Goal: Task Accomplishment & Management: Manage account settings

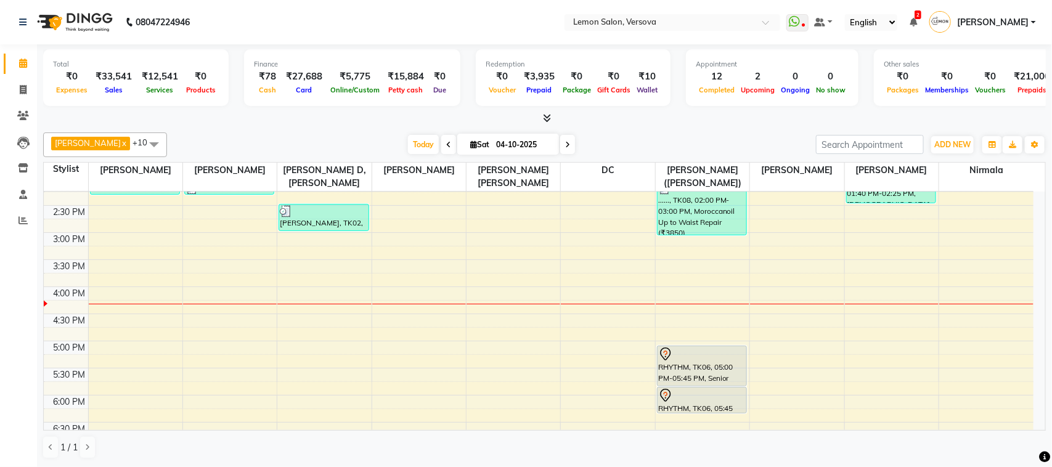
scroll to position [385, 0]
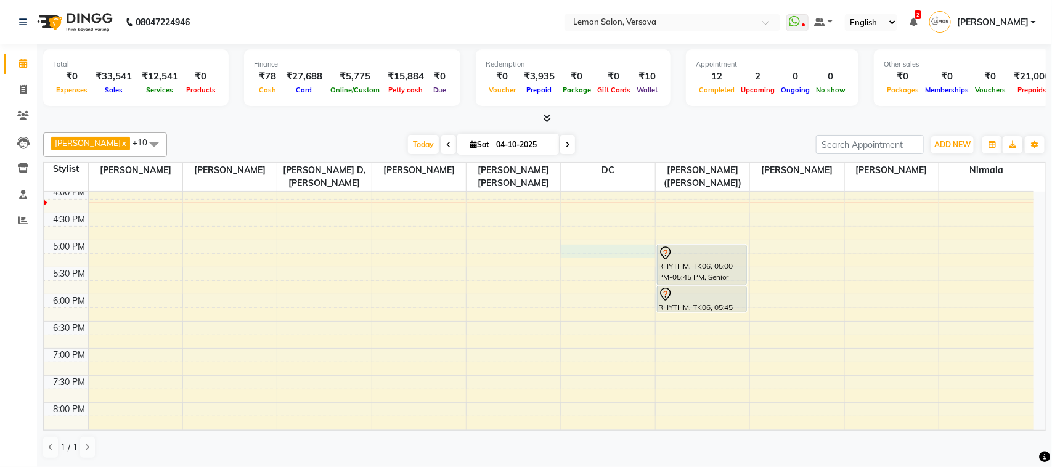
click at [608, 257] on div "9:00 AM 9:30 AM 10:00 AM 10:30 AM 11:00 AM 11:30 AM 12:00 PM 12:30 PM 1:00 PM 1…" at bounding box center [538, 186] width 989 height 758
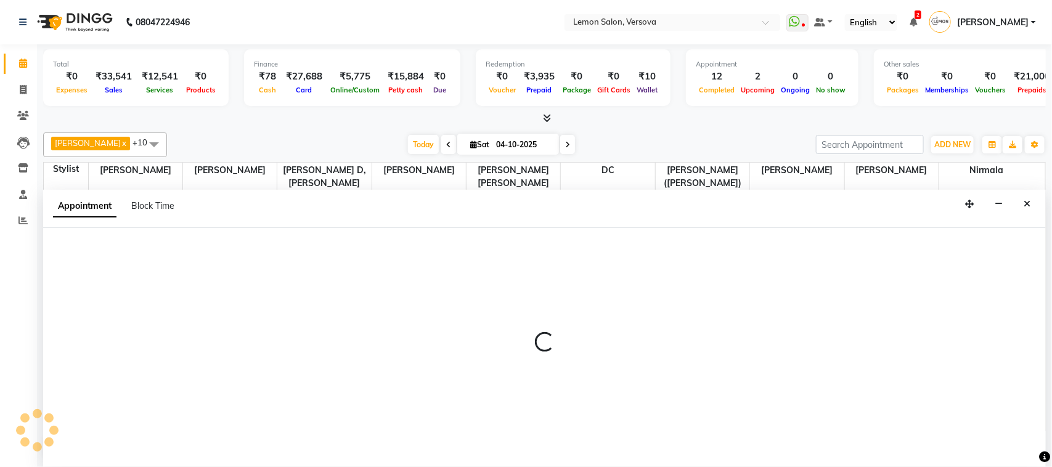
select select "7886"
select select "tentative"
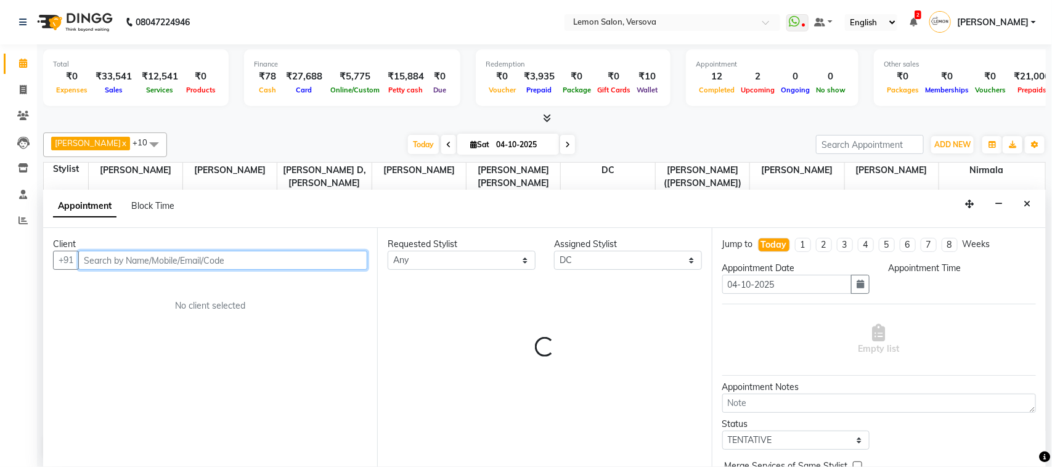
select select "1020"
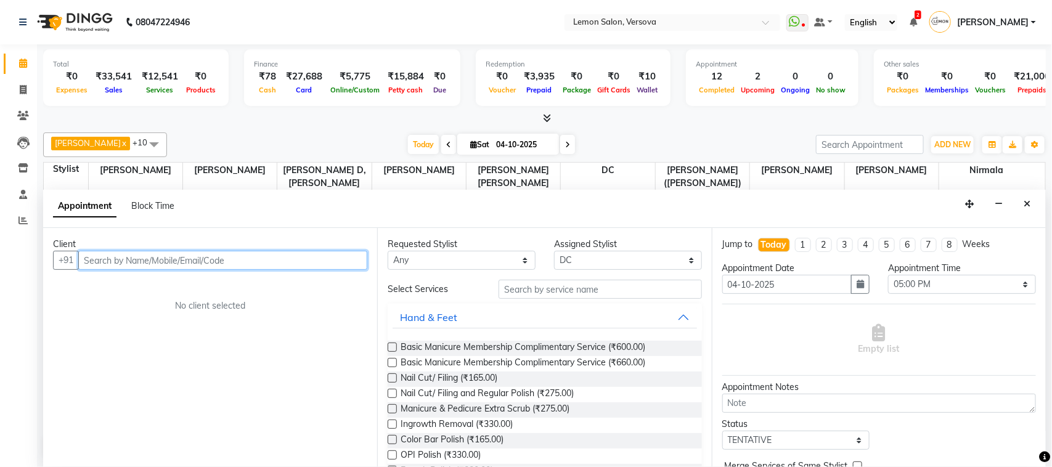
click at [330, 265] on input "text" at bounding box center [222, 260] width 289 height 19
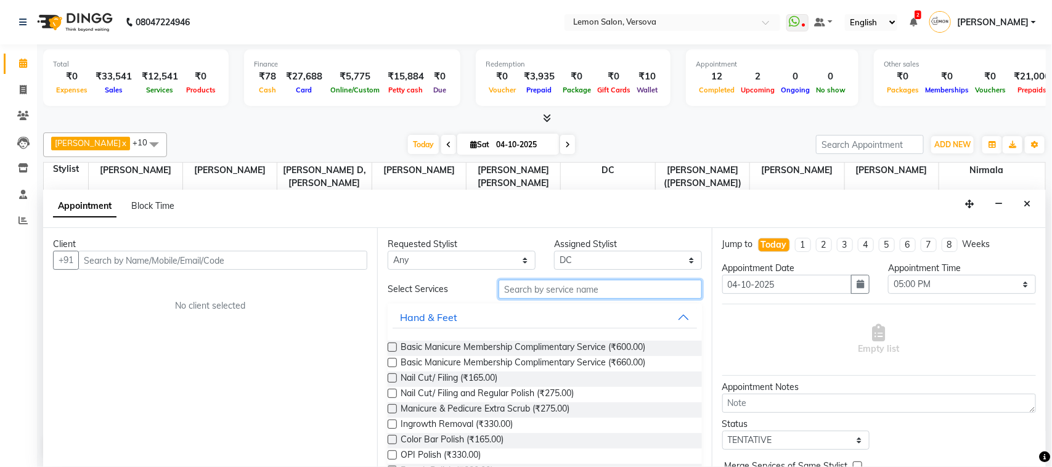
click at [577, 285] on input "text" at bounding box center [599, 289] width 203 height 19
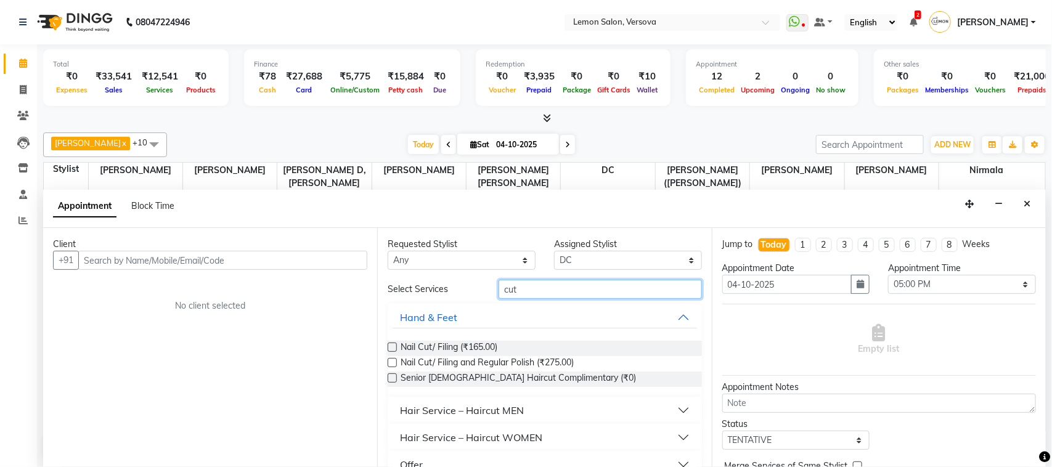
type input "cut"
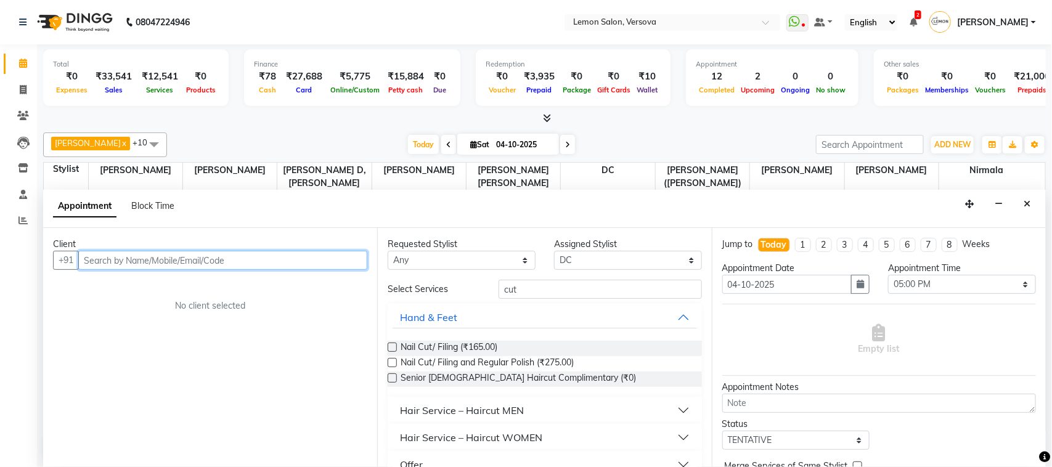
drag, startPoint x: 256, startPoint y: 260, endPoint x: 254, endPoint y: 266, distance: 6.3
click at [254, 266] on input "text" at bounding box center [222, 260] width 289 height 19
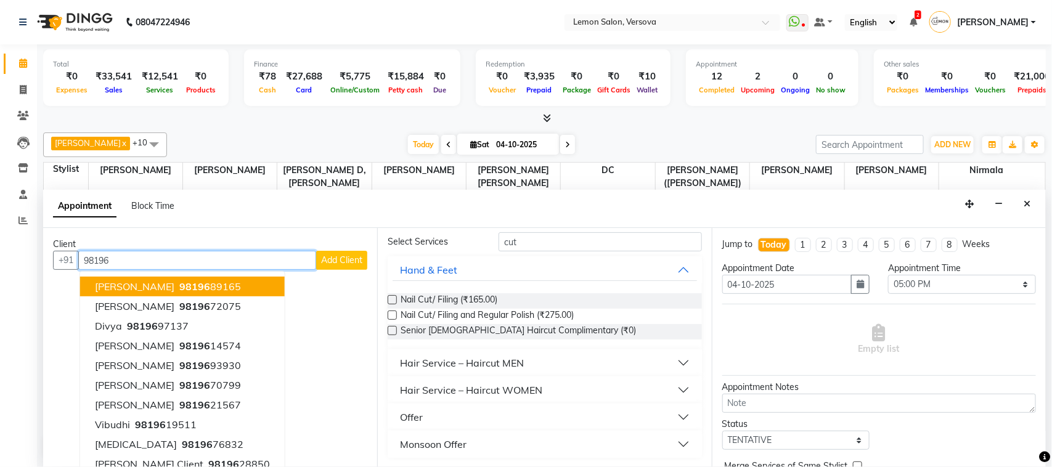
type input "98196"
click at [527, 394] on div "Hair Service – Haircut WOMEN" at bounding box center [471, 390] width 142 height 15
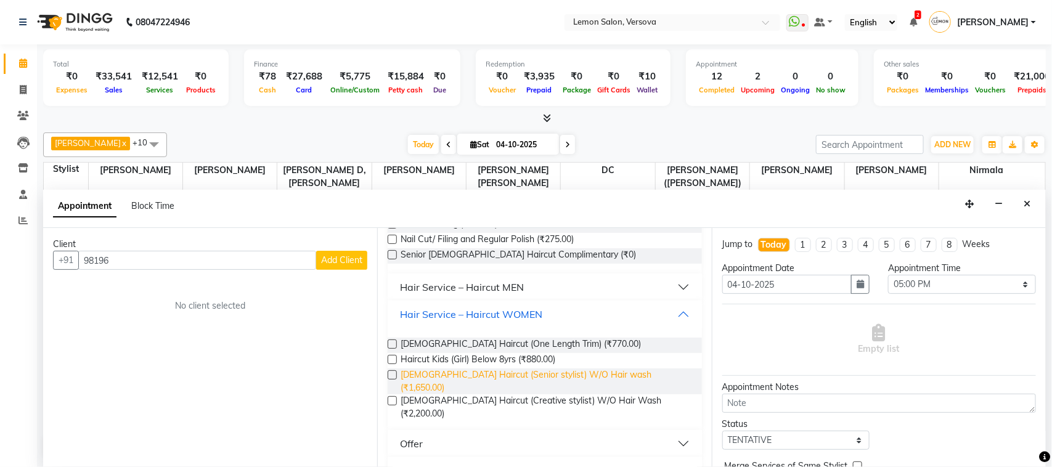
scroll to position [124, 0]
click at [618, 379] on span "[DEMOGRAPHIC_DATA] Haircut (Senior stylist) W/O Hair wash (₹1,650.00)" at bounding box center [545, 380] width 291 height 26
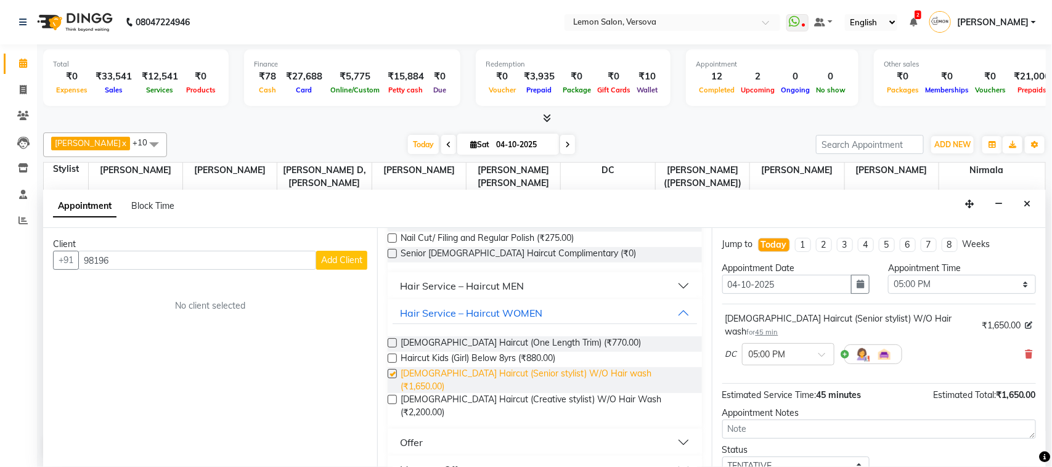
checkbox input "false"
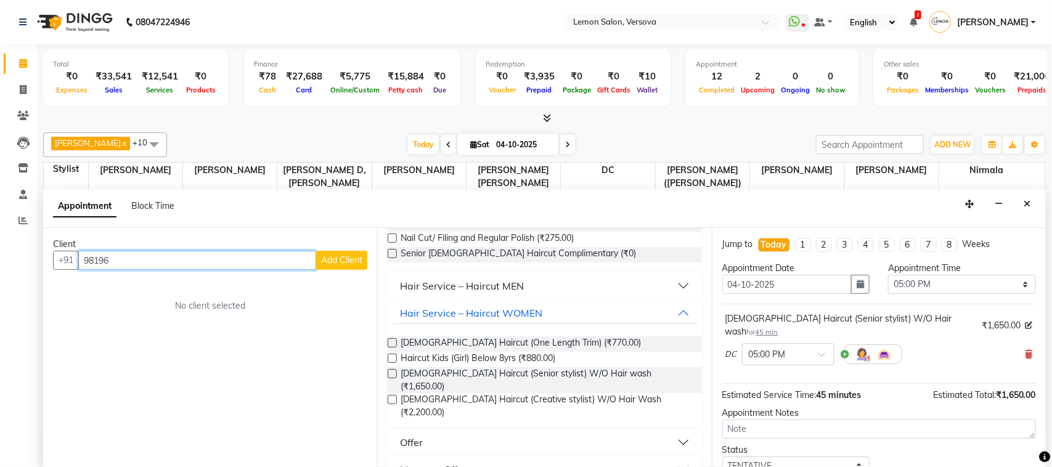
click at [140, 266] on input "98196" at bounding box center [197, 260] width 238 height 19
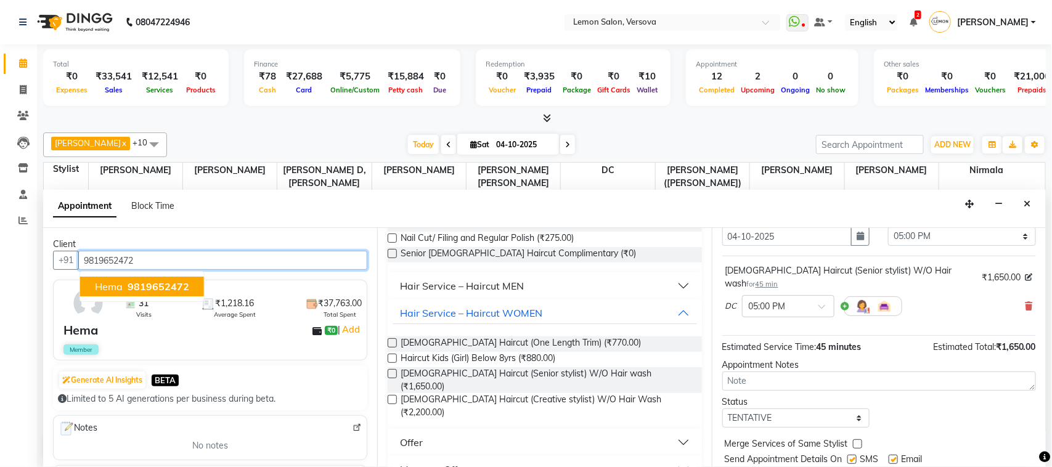
scroll to position [75, 0]
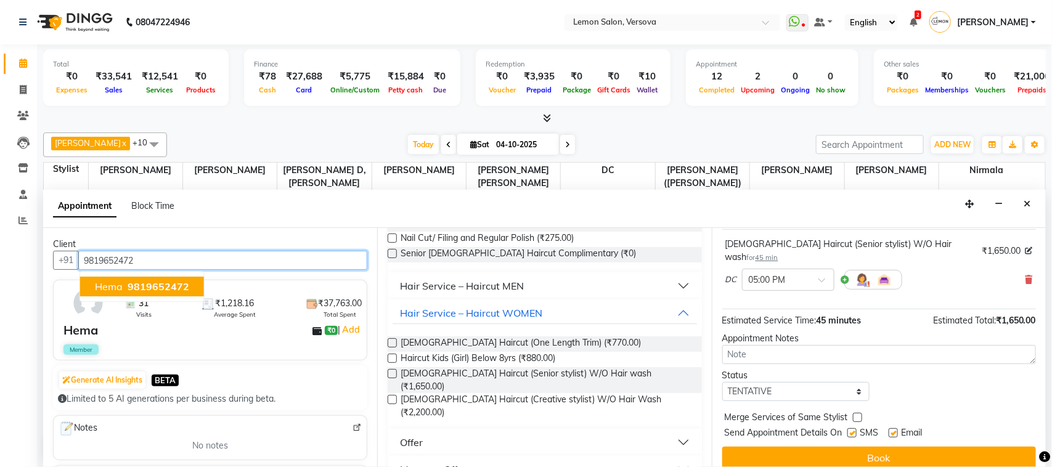
click at [116, 291] on span "Hema" at bounding box center [109, 286] width 28 height 12
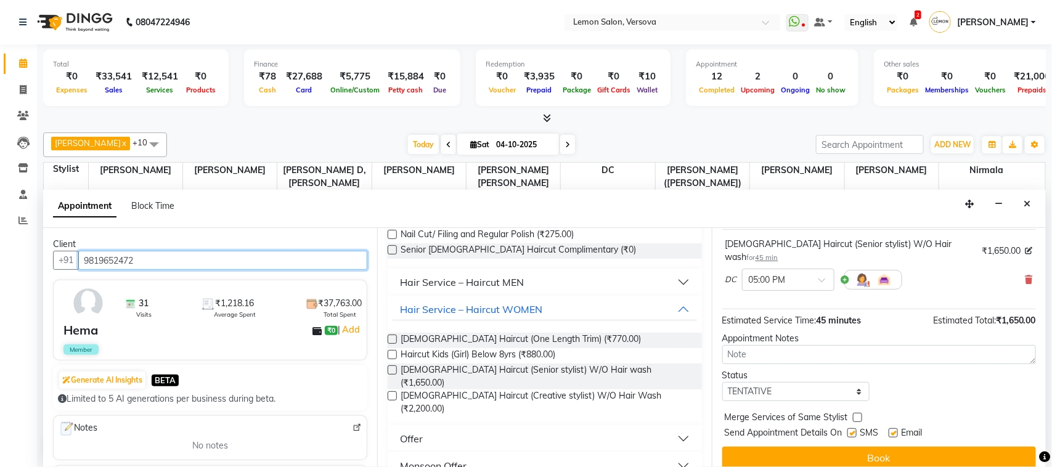
scroll to position [129, 0]
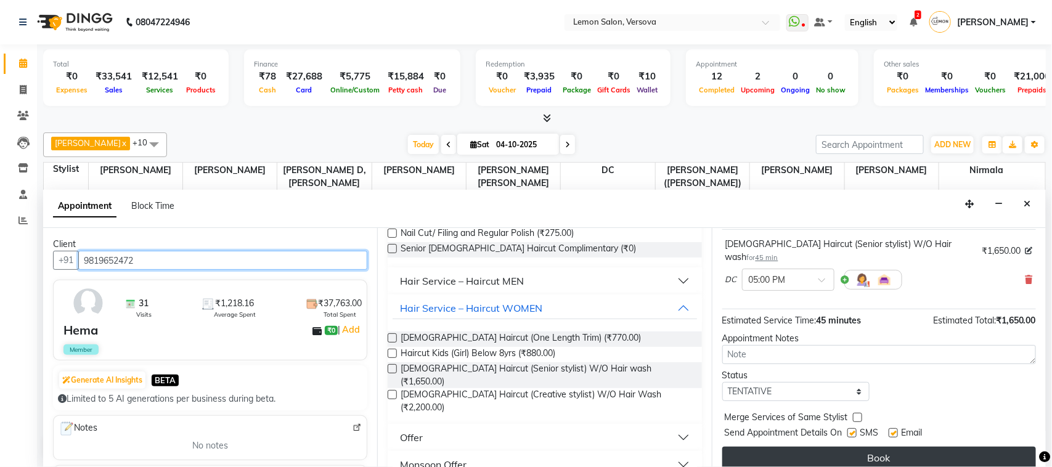
type input "9819652472"
click at [920, 447] on button "Book" at bounding box center [879, 458] width 314 height 22
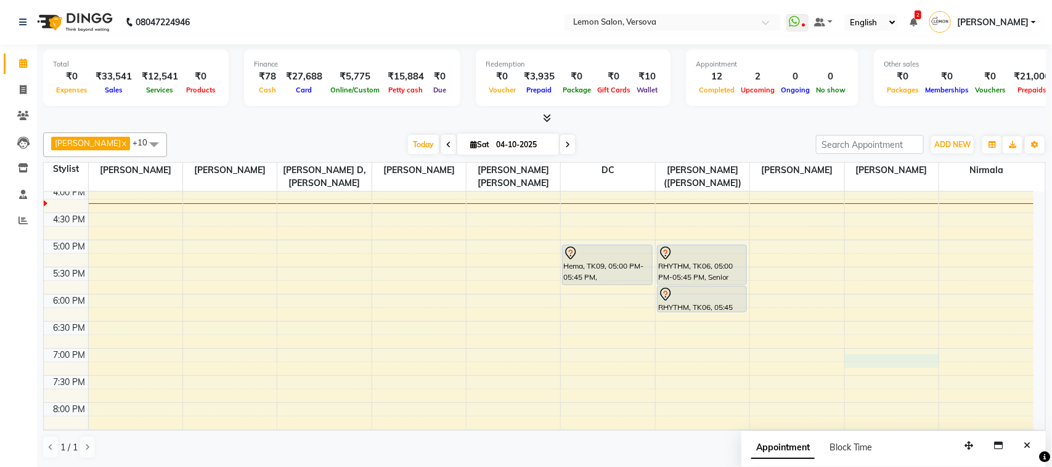
click at [883, 360] on div "9:00 AM 9:30 AM 10:00 AM 10:30 AM 11:00 AM 11:30 AM 12:00 PM 12:30 PM 1:00 PM 1…" at bounding box center [538, 186] width 989 height 758
select select "82368"
select select "tentative"
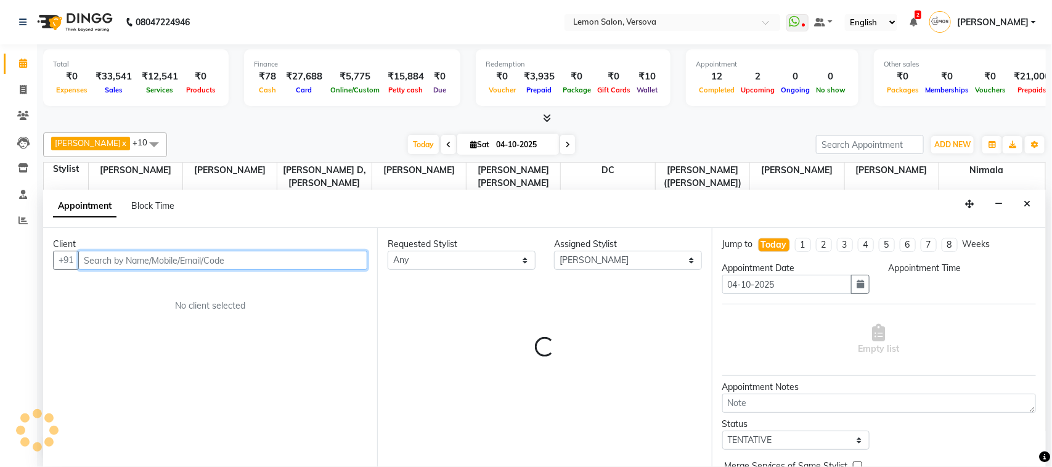
select select "1140"
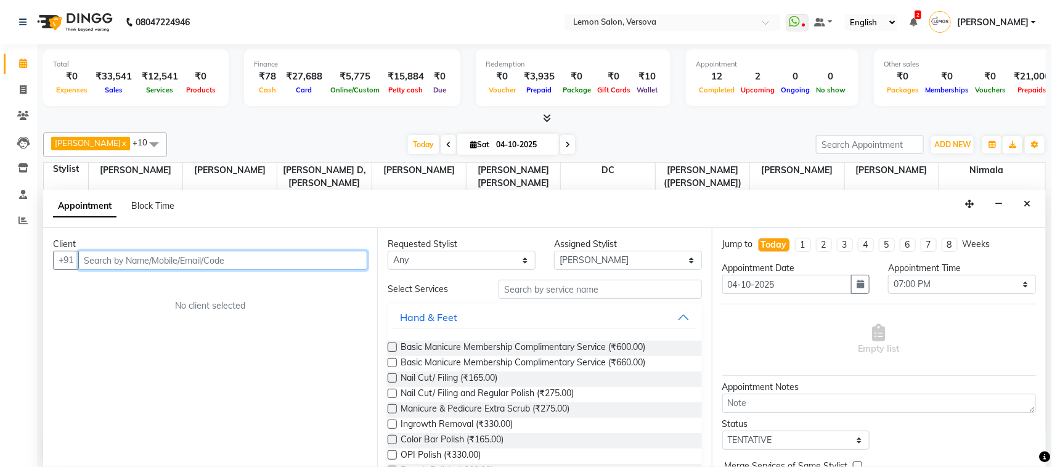
click at [330, 267] on input "text" at bounding box center [222, 260] width 289 height 19
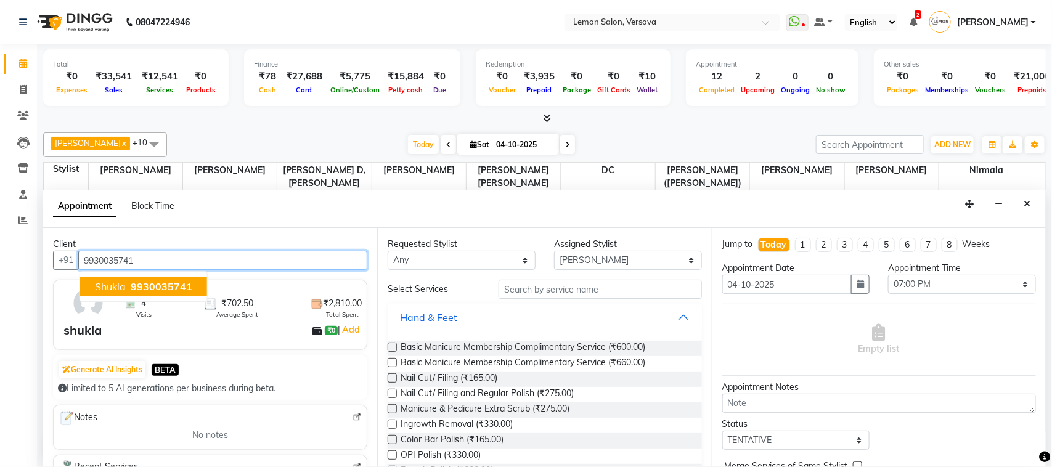
click at [146, 288] on span "9930035741" at bounding box center [162, 286] width 62 height 12
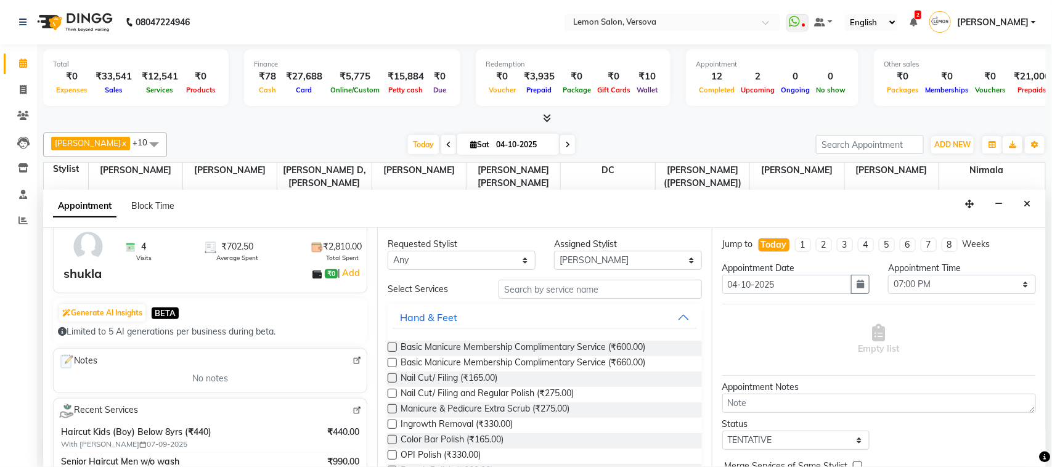
scroll to position [154, 0]
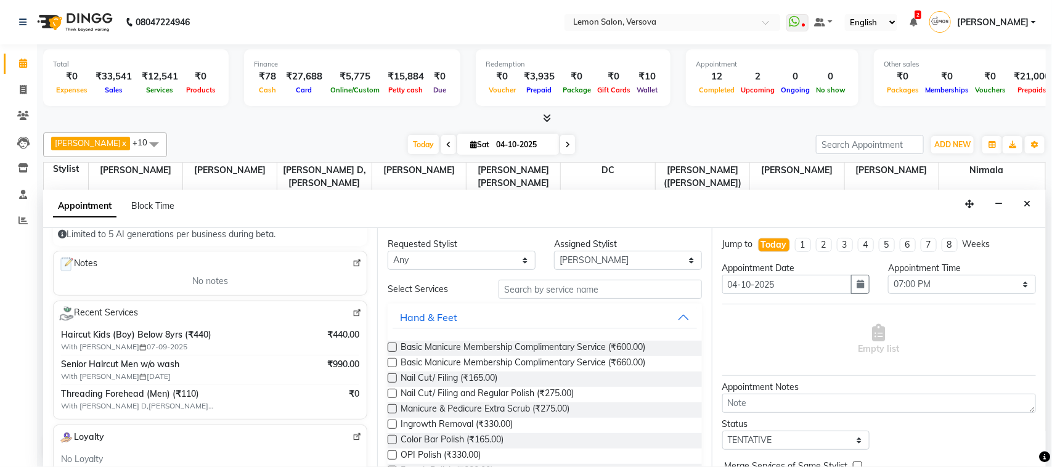
type input "9930035741"
click at [522, 294] on input "text" at bounding box center [599, 289] width 203 height 19
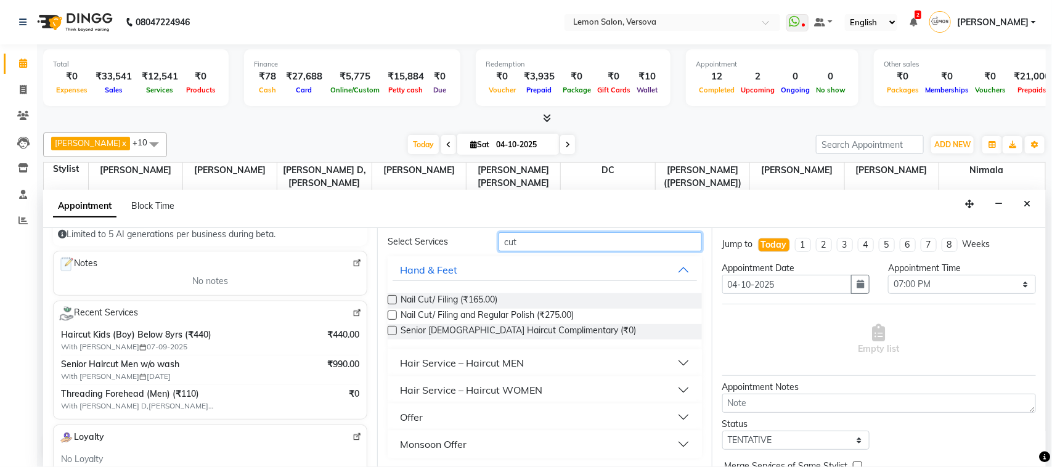
type input "cut"
click at [537, 385] on div "Hair Service – Haircut WOMEN" at bounding box center [471, 390] width 142 height 15
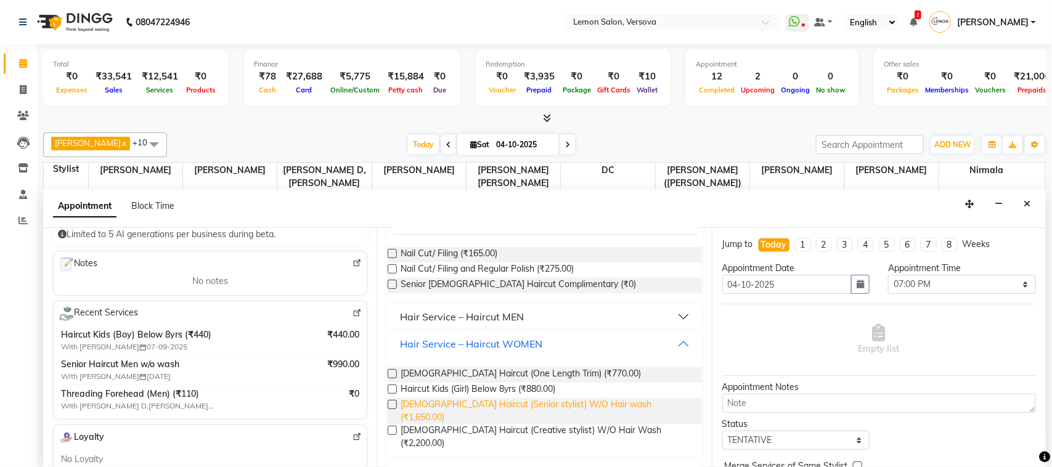
scroll to position [128, 0]
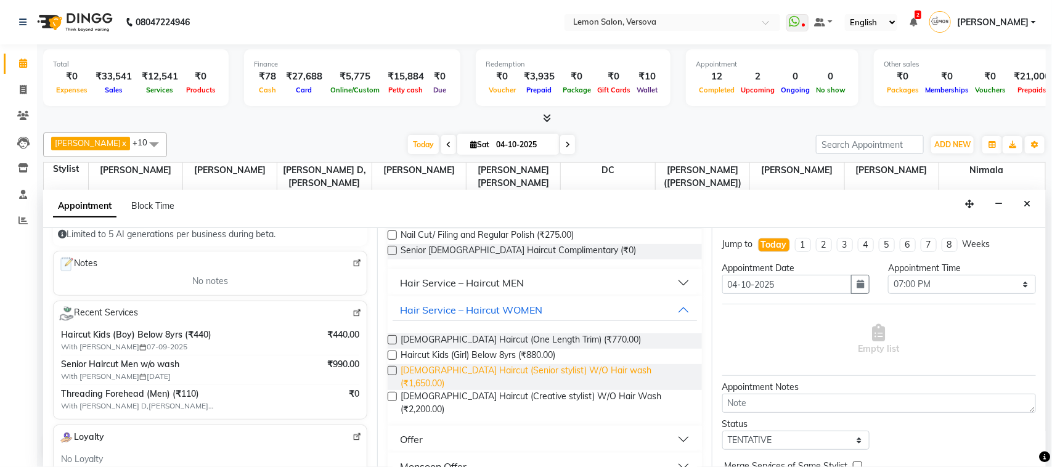
click at [573, 373] on span "[DEMOGRAPHIC_DATA] Haircut (Senior stylist) W/O Hair wash (₹1,650.00)" at bounding box center [545, 377] width 291 height 26
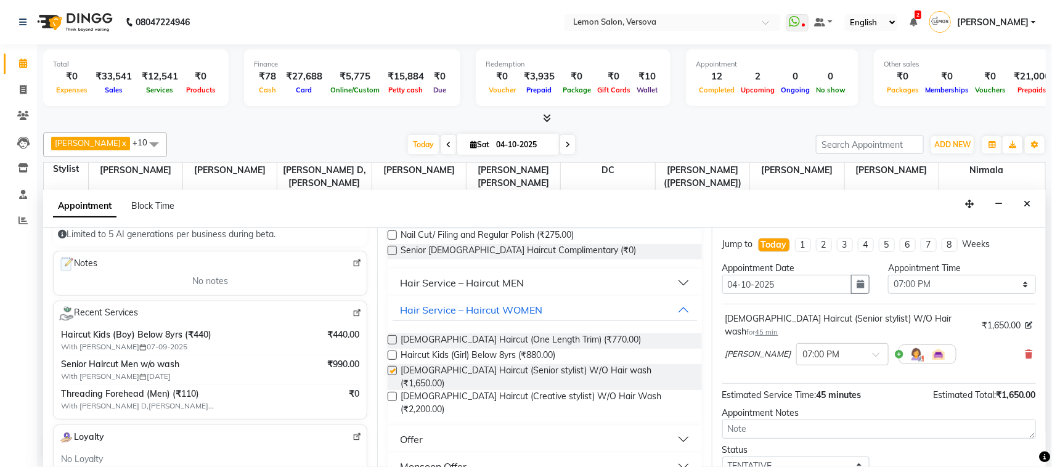
checkbox input "false"
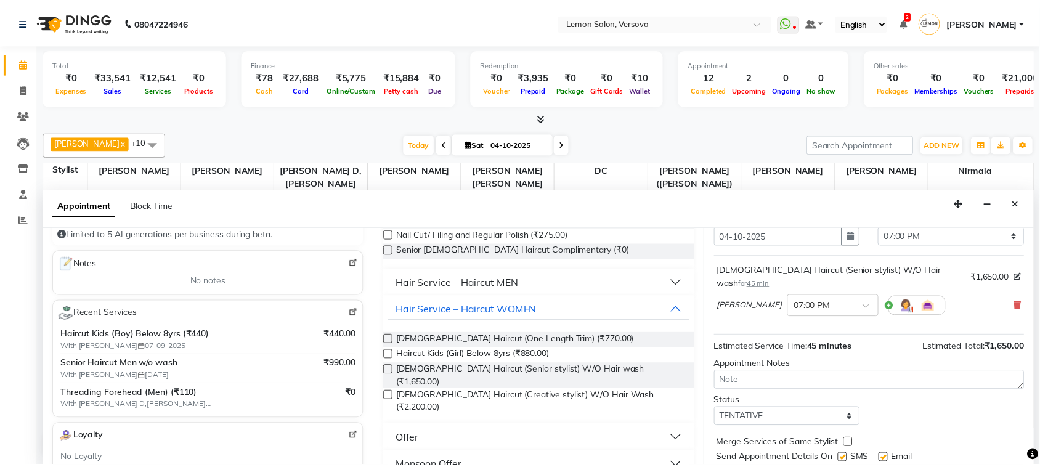
scroll to position [75, 0]
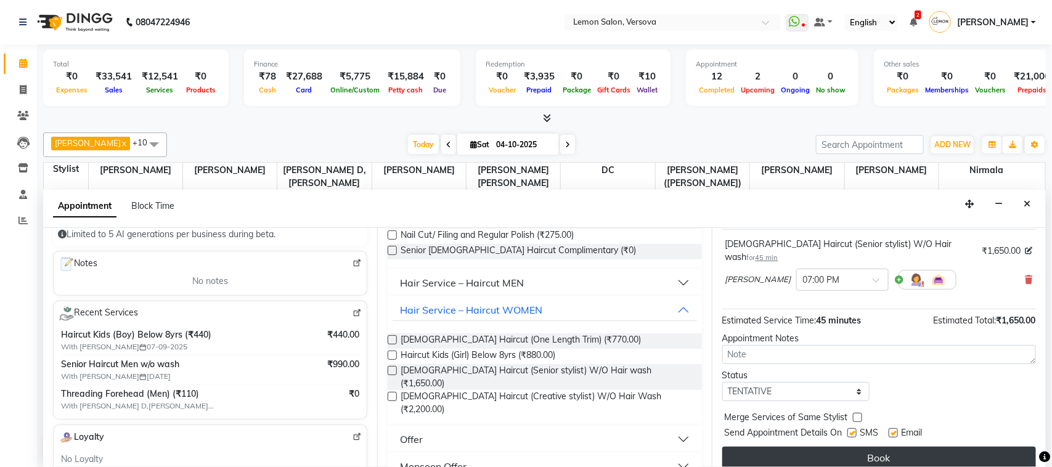
click at [866, 447] on button "Book" at bounding box center [879, 458] width 314 height 22
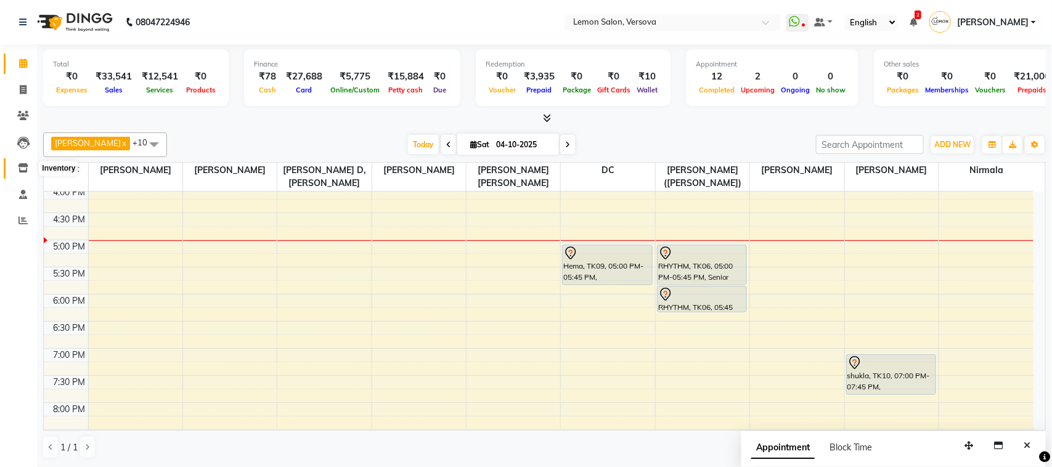
click at [31, 165] on span at bounding box center [23, 168] width 22 height 14
select select
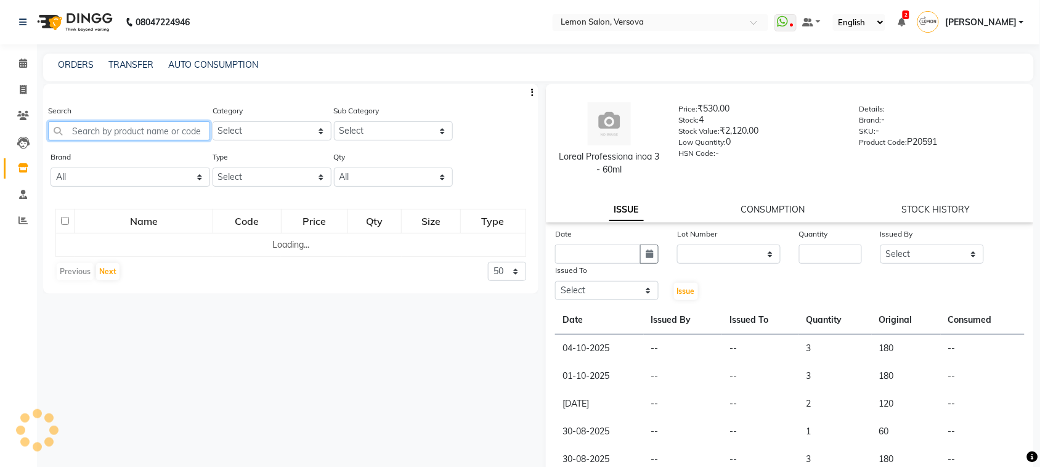
click at [132, 133] on input "text" at bounding box center [129, 130] width 162 height 19
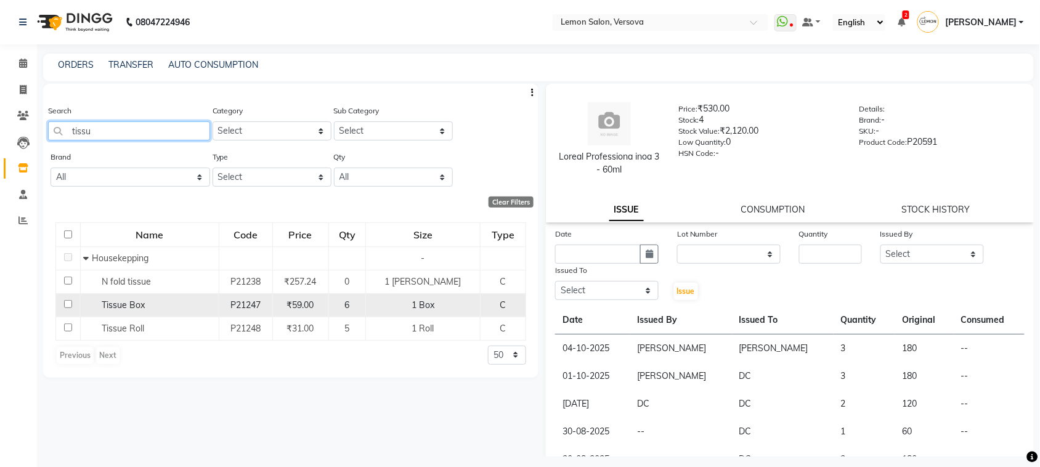
type input "tissu"
click at [116, 299] on div "Tissue Box" at bounding box center [149, 305] width 132 height 13
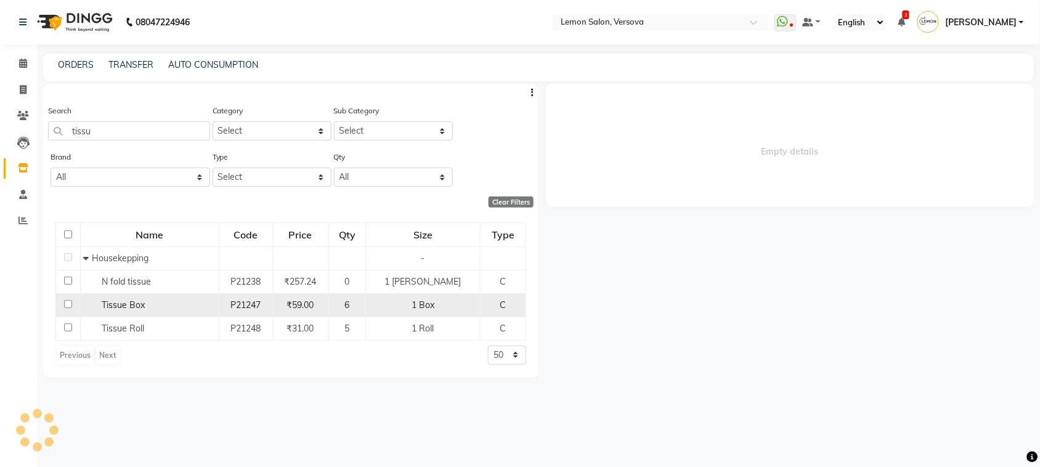
click at [124, 307] on span "Tissue Box" at bounding box center [123, 304] width 43 height 11
click at [111, 304] on span "Tissue Box" at bounding box center [123, 304] width 43 height 11
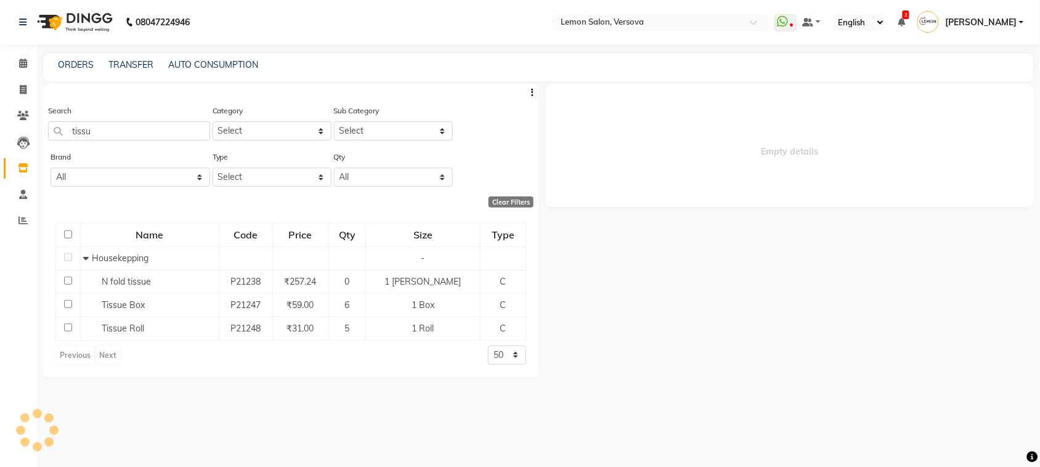
select select
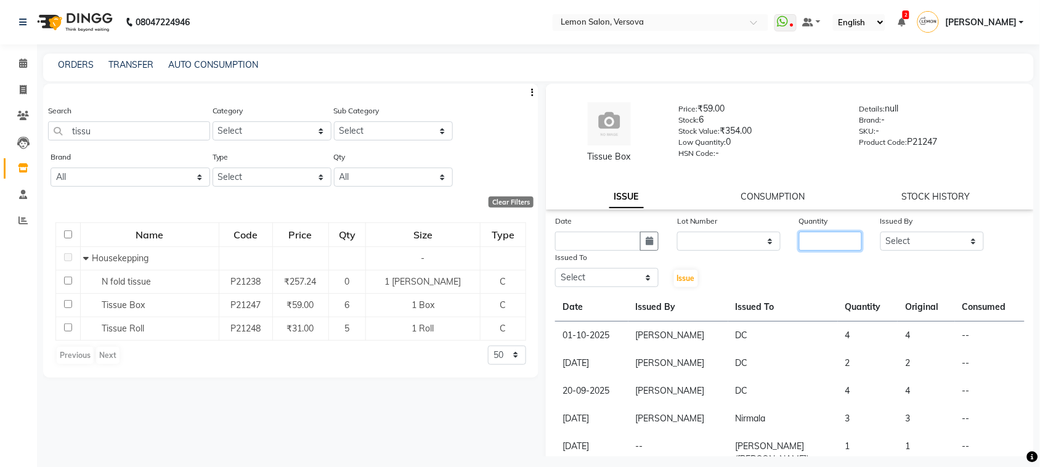
click at [838, 242] on input "number" at bounding box center [830, 241] width 63 height 19
type input "1"
click at [892, 250] on div "Issued By Select [PERSON_NAME] [PERSON_NAME] [PERSON_NAME] DC [PERSON_NAME] [PE…" at bounding box center [932, 232] width 122 height 36
click at [897, 236] on select "Select [PERSON_NAME] [PERSON_NAME] [PERSON_NAME] DC [PERSON_NAME] [PERSON_NAME]…" at bounding box center [931, 241] width 103 height 19
select select "27665"
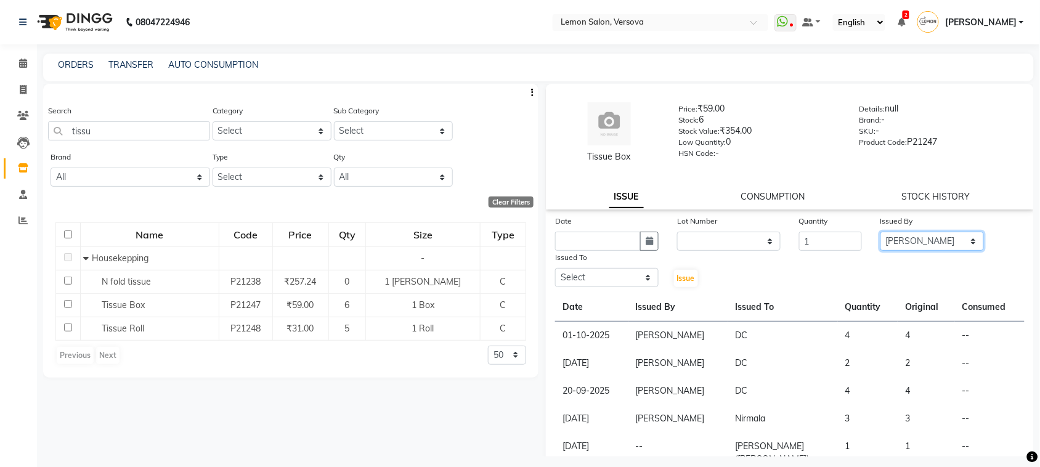
click at [880, 232] on select "Select [PERSON_NAME] [PERSON_NAME] [PERSON_NAME] DC [PERSON_NAME] [PERSON_NAME]…" at bounding box center [931, 241] width 103 height 19
click at [641, 243] on button "button" at bounding box center [649, 241] width 18 height 19
select select "10"
select select "2025"
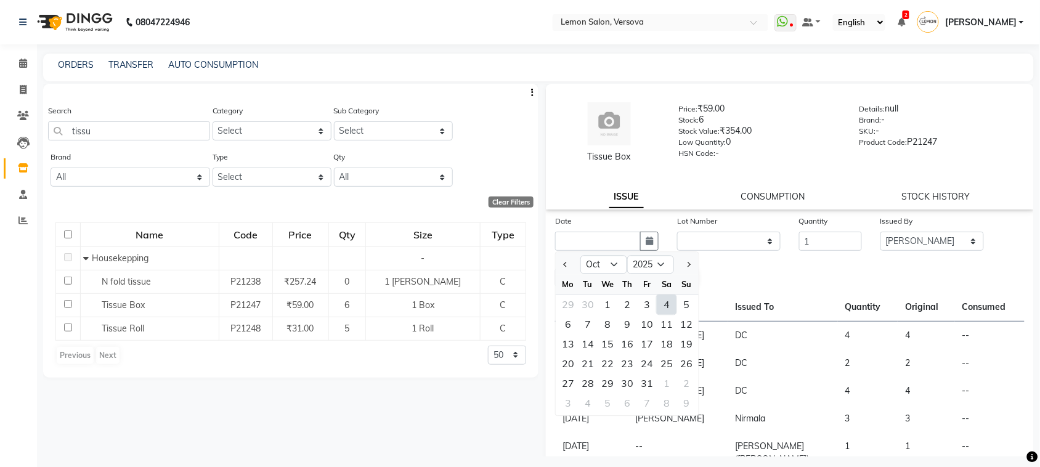
click at [671, 300] on div "4" at bounding box center [667, 305] width 20 height 20
type input "04-10-2025"
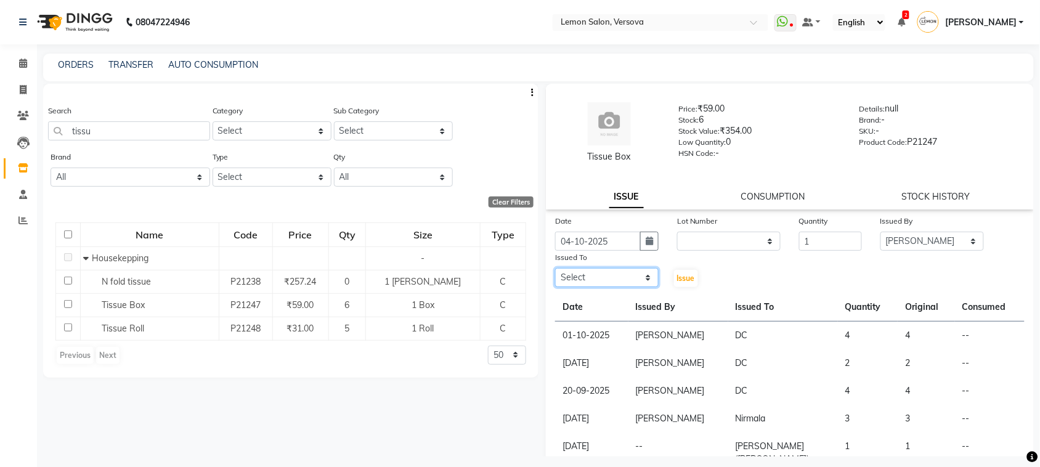
click at [652, 272] on select "Select [PERSON_NAME] [PERSON_NAME] [PERSON_NAME] DC [PERSON_NAME] [PERSON_NAME]…" at bounding box center [606, 277] width 103 height 19
select select "7886"
click at [555, 268] on select "Select [PERSON_NAME] [PERSON_NAME] [PERSON_NAME] DC [PERSON_NAME] [PERSON_NAME]…" at bounding box center [606, 277] width 103 height 19
click at [688, 278] on span "Issue" at bounding box center [686, 278] width 18 height 9
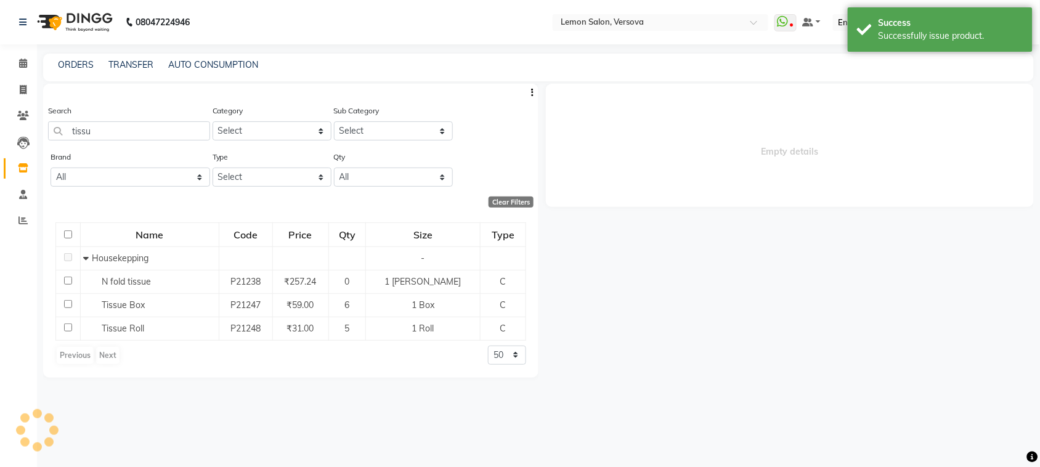
select select
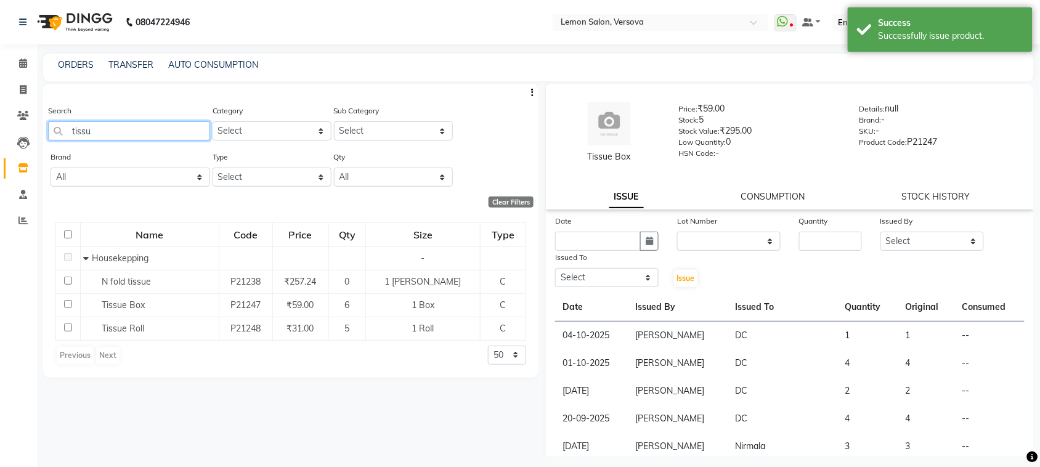
click at [102, 127] on input "tissu" at bounding box center [129, 130] width 162 height 19
type input "t"
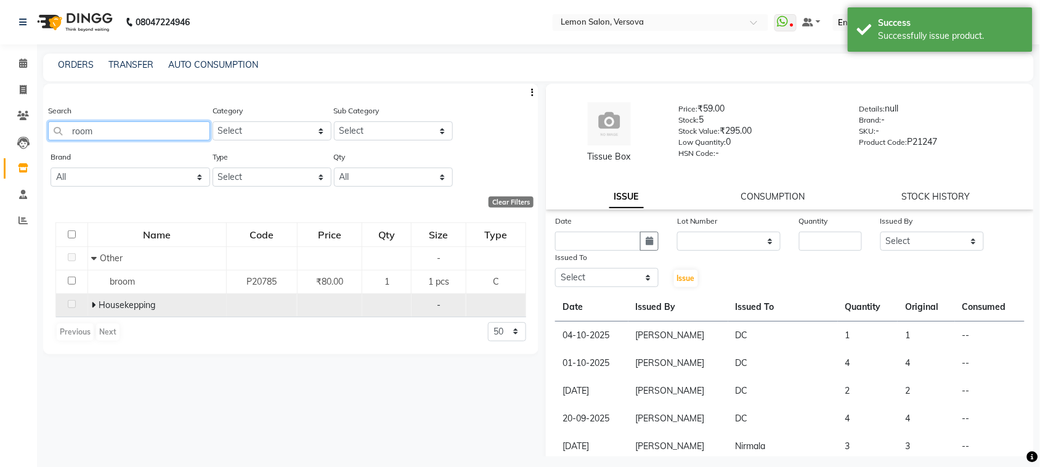
type input "room"
click at [93, 306] on icon at bounding box center [93, 305] width 4 height 9
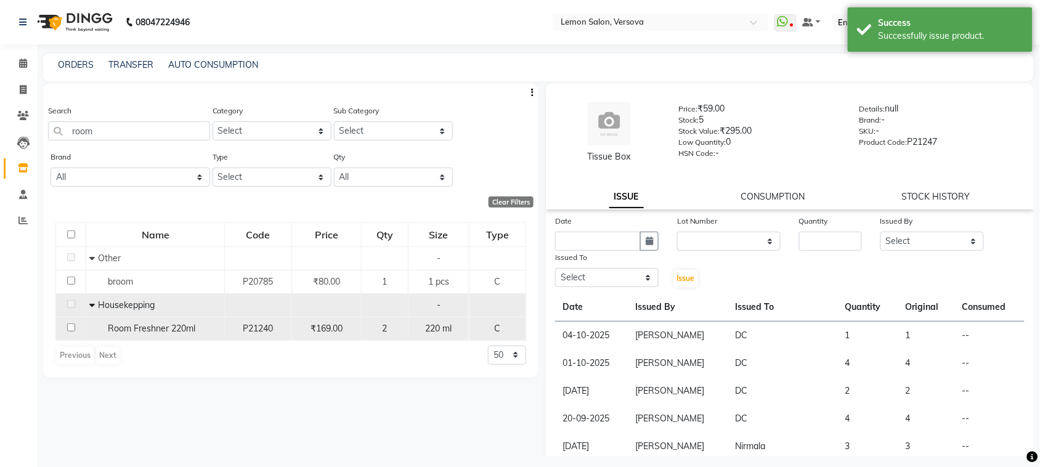
click at [140, 327] on span "Room Freshner 220ml" at bounding box center [151, 328] width 87 height 11
select select
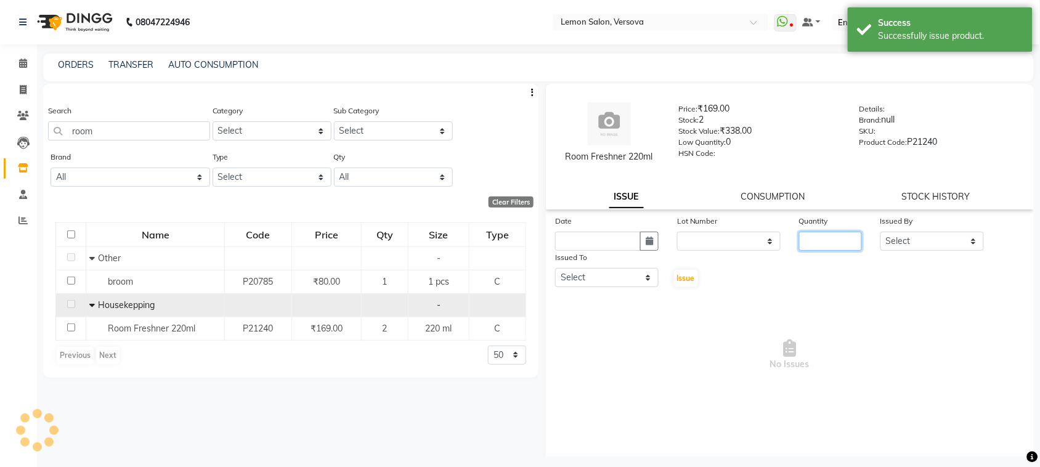
click at [845, 249] on input "number" at bounding box center [830, 241] width 63 height 19
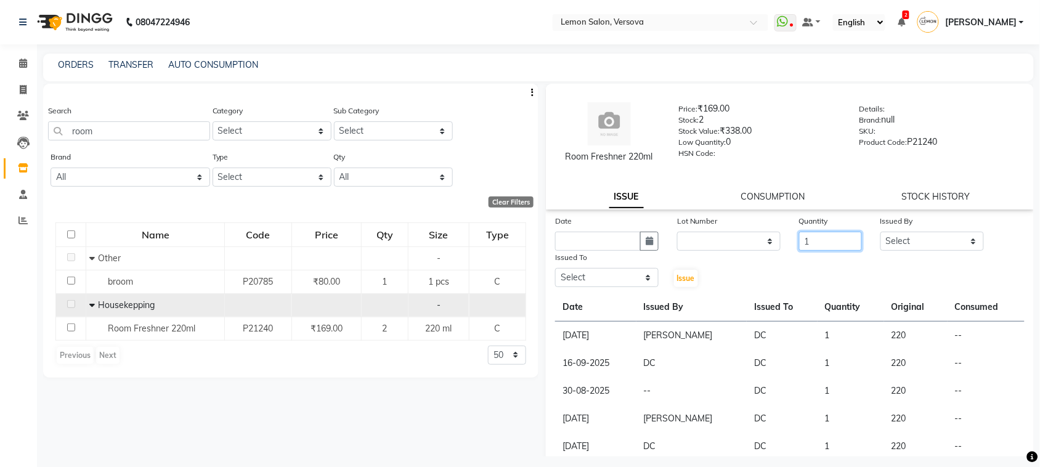
type input "1"
click at [902, 245] on select "Select [PERSON_NAME] [PERSON_NAME] [PERSON_NAME] DC [PERSON_NAME] [PERSON_NAME]…" at bounding box center [931, 241] width 103 height 19
select select "27665"
click at [880, 232] on select "Select [PERSON_NAME] [PERSON_NAME] [PERSON_NAME] DC [PERSON_NAME] [PERSON_NAME]…" at bounding box center [931, 241] width 103 height 19
click at [651, 242] on button "button" at bounding box center [649, 241] width 18 height 19
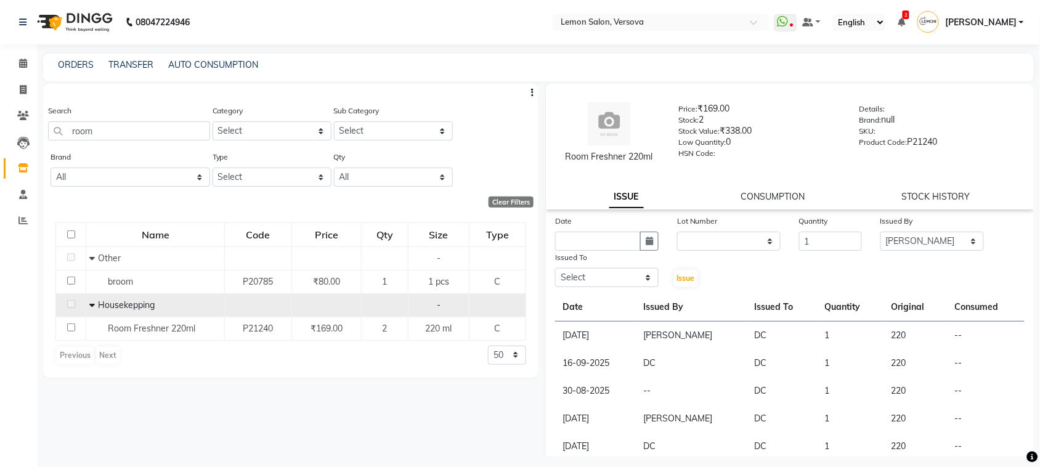
select select "10"
select select "2025"
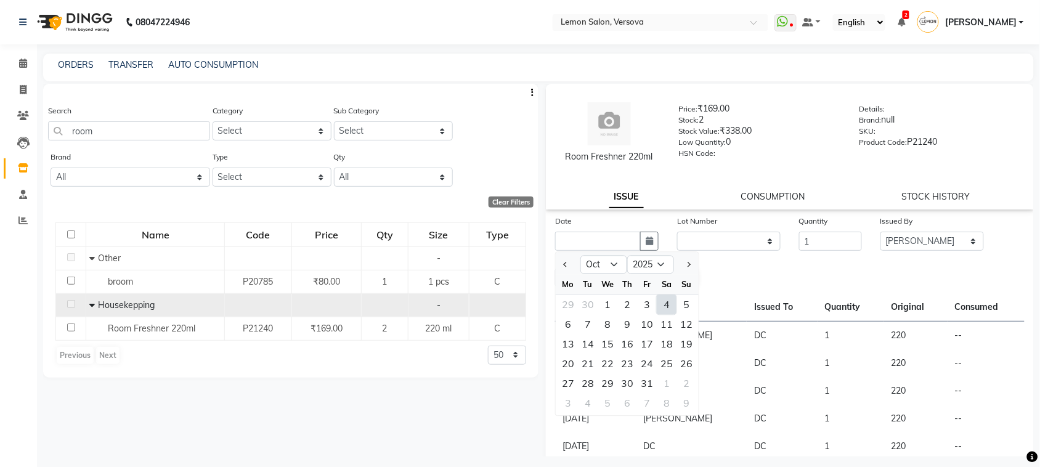
click at [663, 301] on div "4" at bounding box center [667, 305] width 20 height 20
type input "04-10-2025"
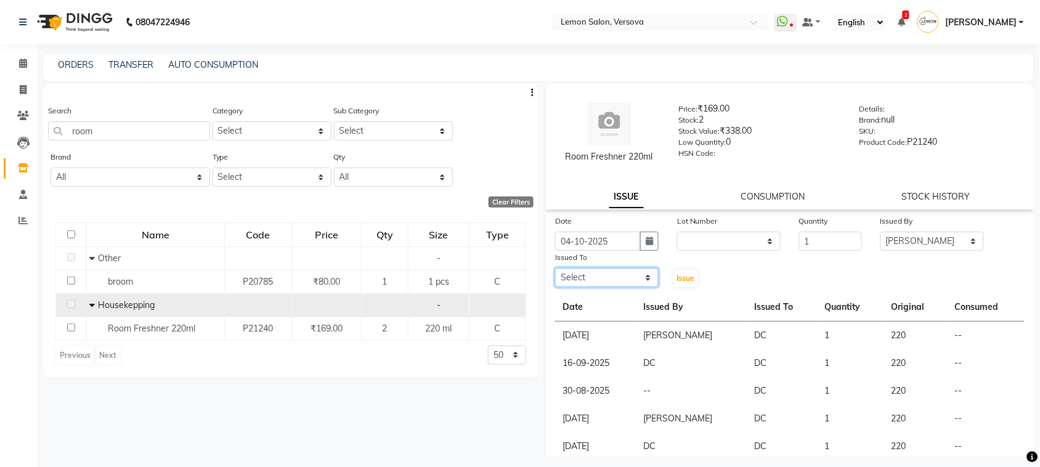
click at [647, 278] on select "Select [PERSON_NAME] [PERSON_NAME] [PERSON_NAME] DC [PERSON_NAME] [PERSON_NAME]…" at bounding box center [606, 277] width 103 height 19
select select "7886"
click at [555, 268] on select "Select [PERSON_NAME] [PERSON_NAME] [PERSON_NAME] DC [PERSON_NAME] [PERSON_NAME]…" at bounding box center [606, 277] width 103 height 19
click at [678, 276] on span "Issue" at bounding box center [686, 278] width 18 height 9
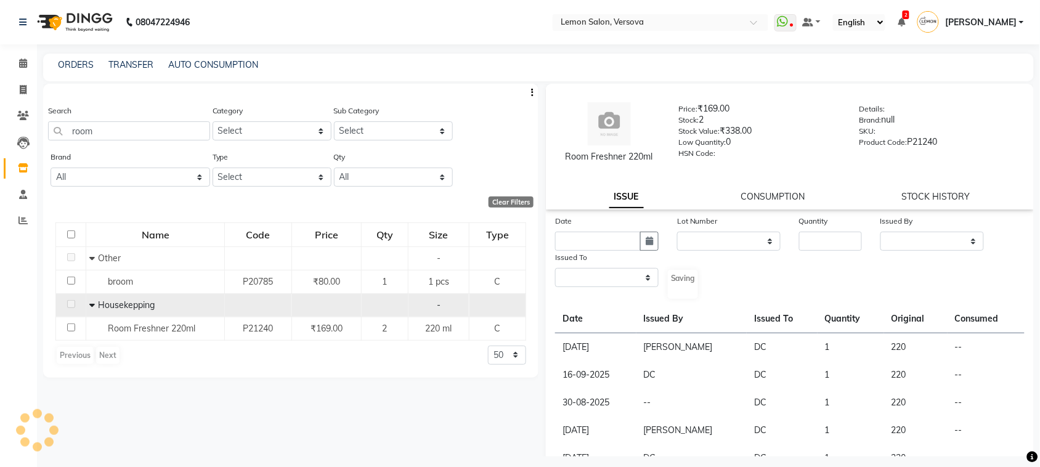
select select
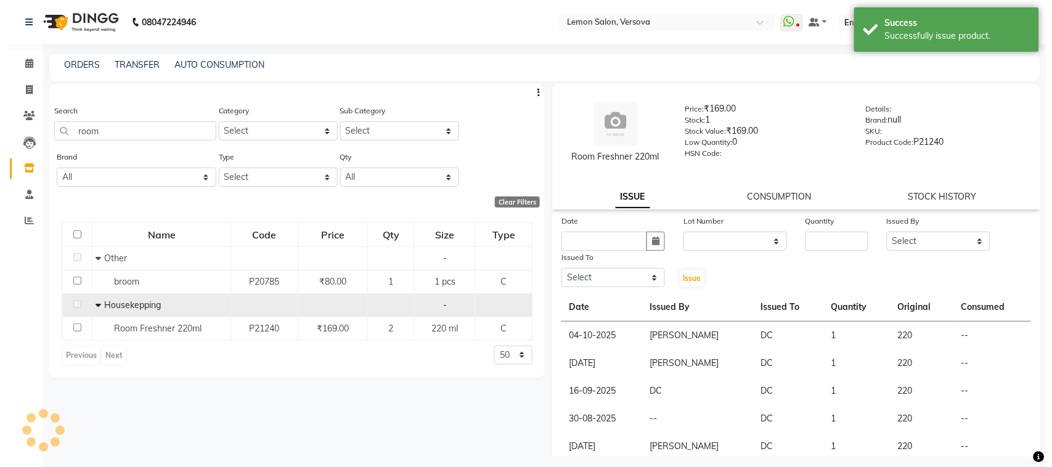
scroll to position [4, 0]
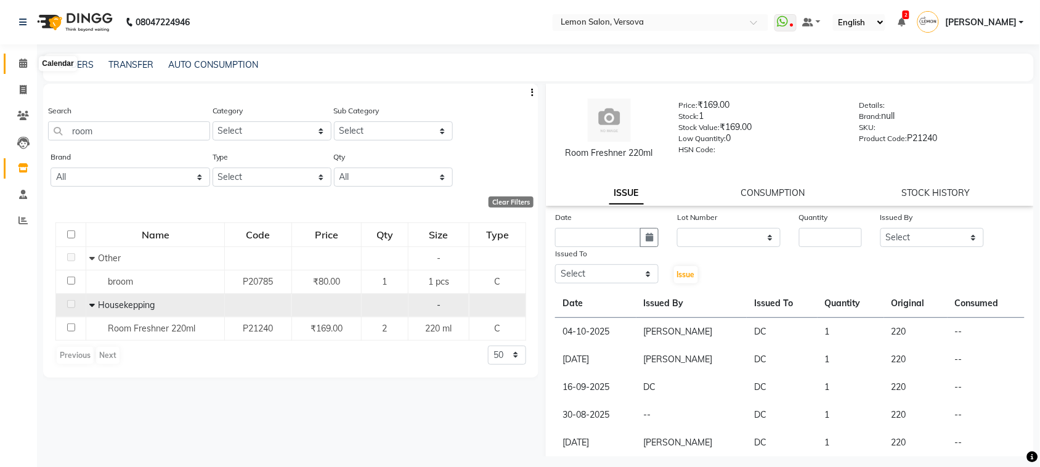
click at [25, 59] on icon at bounding box center [23, 63] width 8 height 9
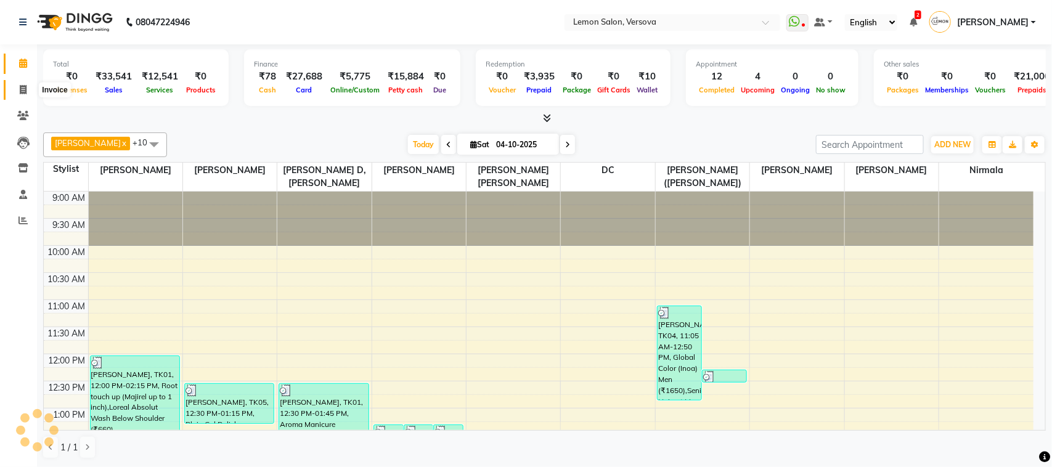
click at [20, 85] on icon at bounding box center [23, 89] width 7 height 9
select select "564"
select select "service"
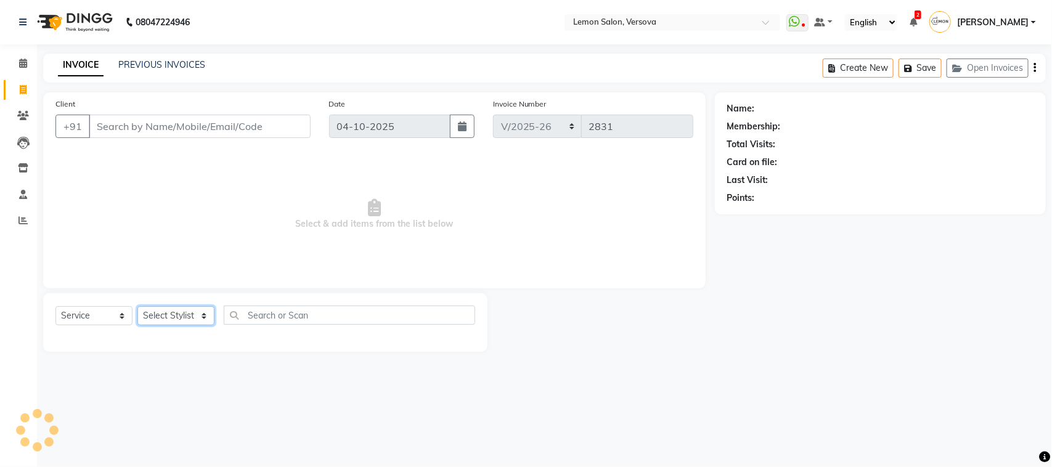
click at [182, 320] on select "Select Stylist" at bounding box center [175, 315] width 77 height 19
select select "7886"
click at [137, 306] on select "Select Stylist [PERSON_NAME] [PERSON_NAME] [PERSON_NAME] DC [PERSON_NAME] [PERS…" at bounding box center [184, 315] width 95 height 19
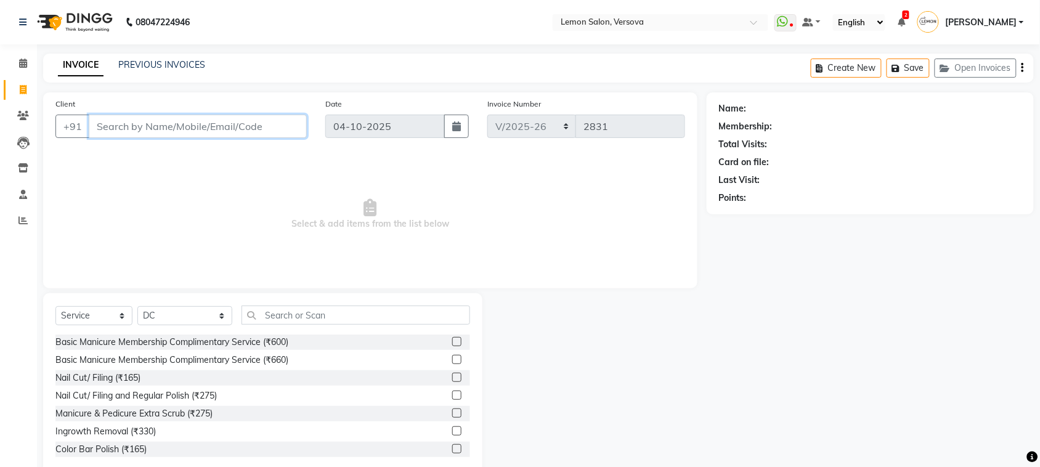
click at [250, 131] on input "Client" at bounding box center [198, 126] width 218 height 23
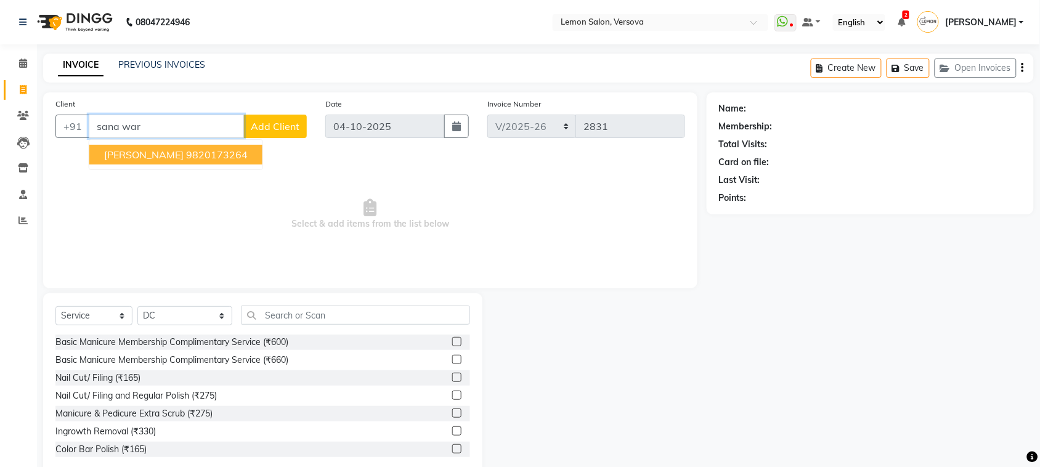
drag, startPoint x: 180, startPoint y: 152, endPoint x: 188, endPoint y: 152, distance: 7.4
click at [186, 151] on ngb-highlight "9820173264" at bounding box center [217, 154] width 62 height 12
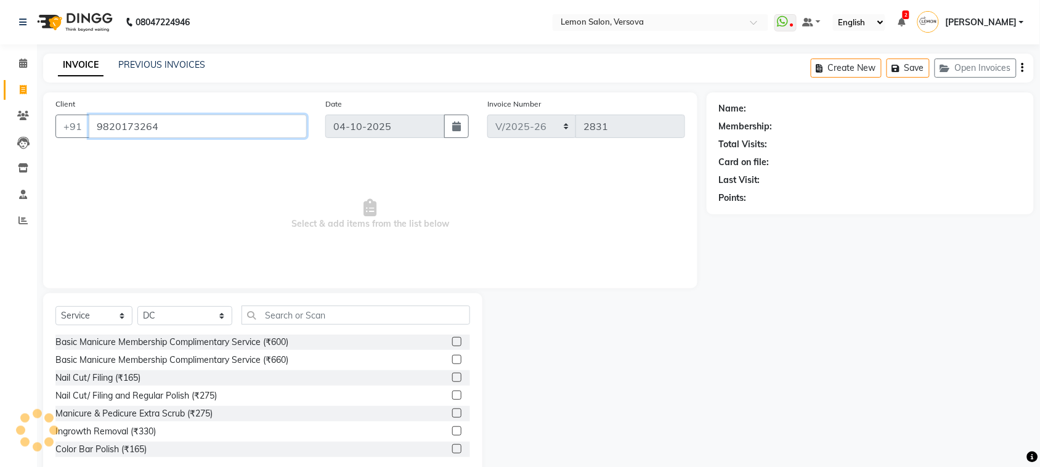
type input "9820173264"
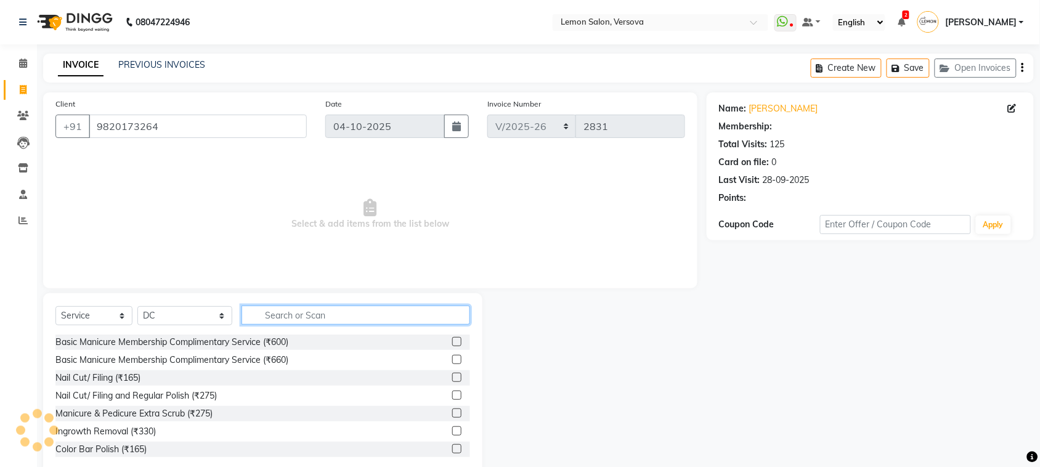
click at [299, 313] on input "text" at bounding box center [355, 315] width 229 height 19
select select "1: Object"
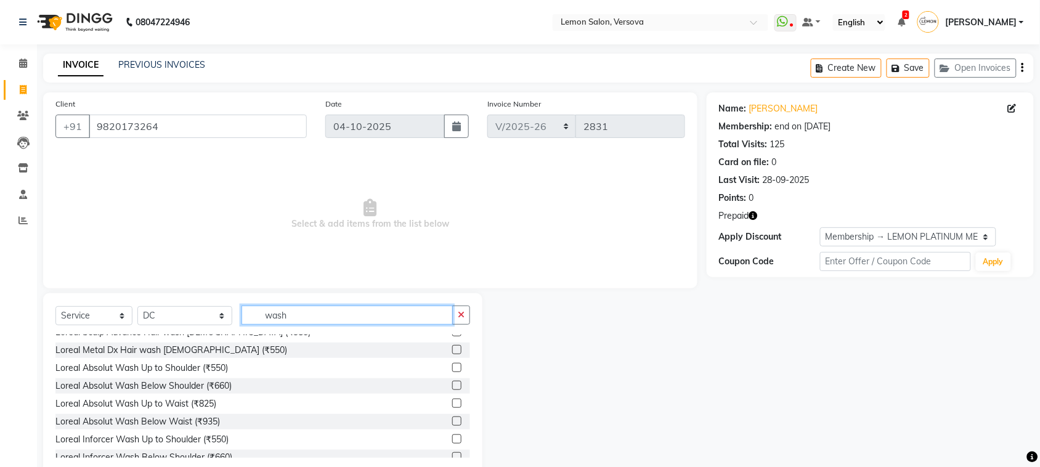
scroll to position [385, 0]
type input "wash"
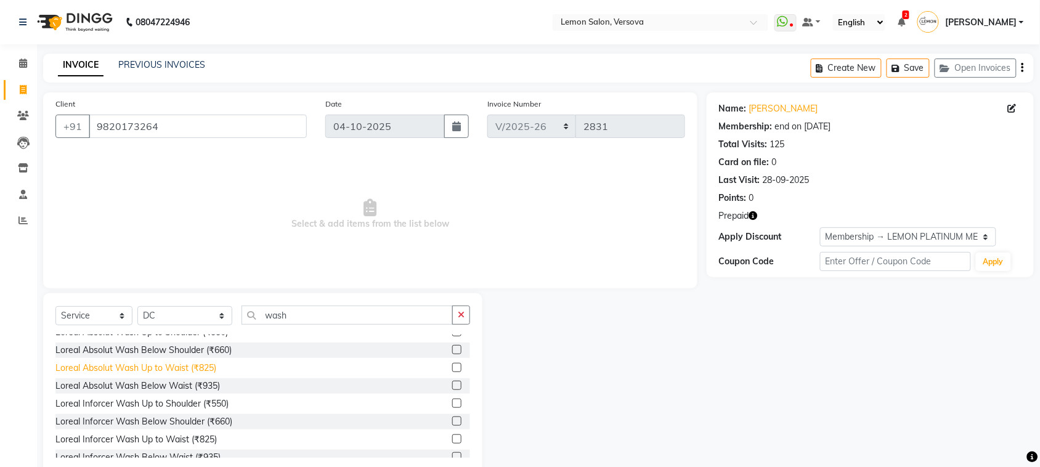
click at [207, 371] on div "Loreal Absolut Wash Up to Waist (₹825)" at bounding box center [135, 368] width 161 height 13
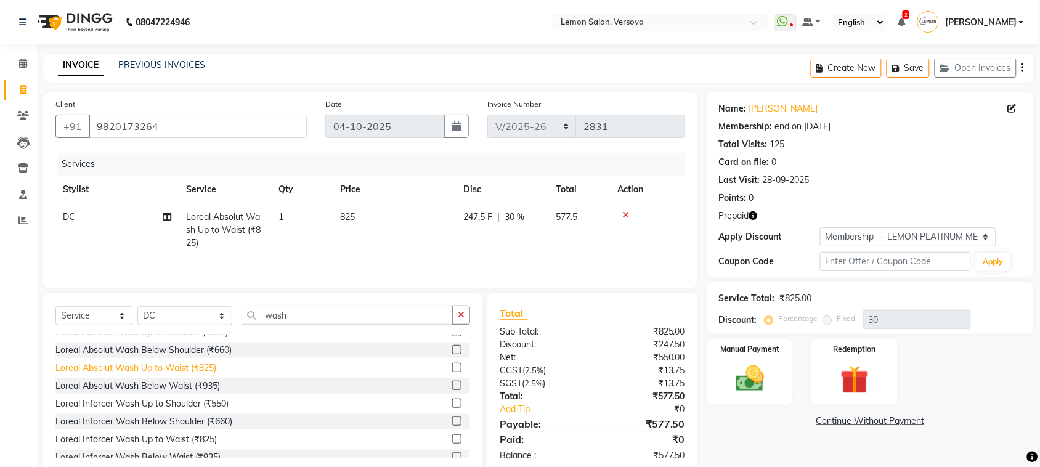
click at [207, 371] on div "Loreal Absolut Wash Up to Waist (₹825)" at bounding box center [135, 368] width 161 height 13
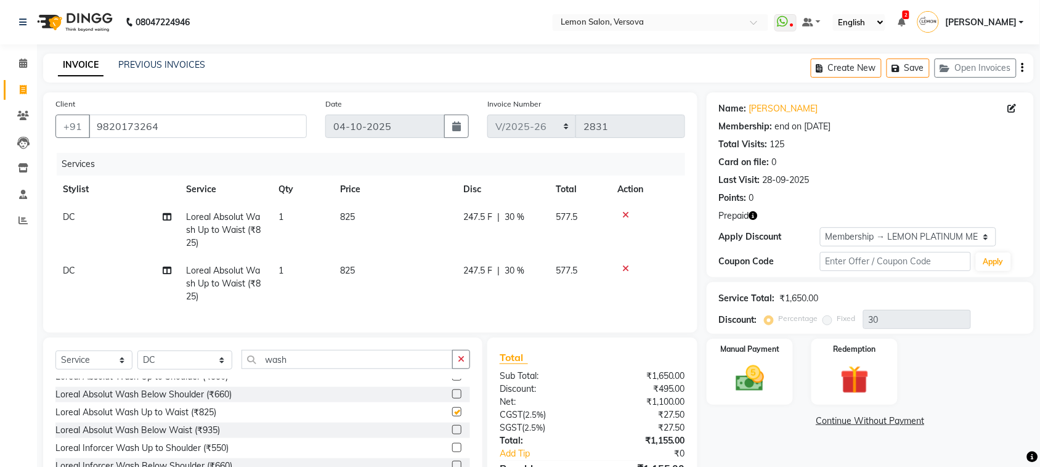
checkbox input "false"
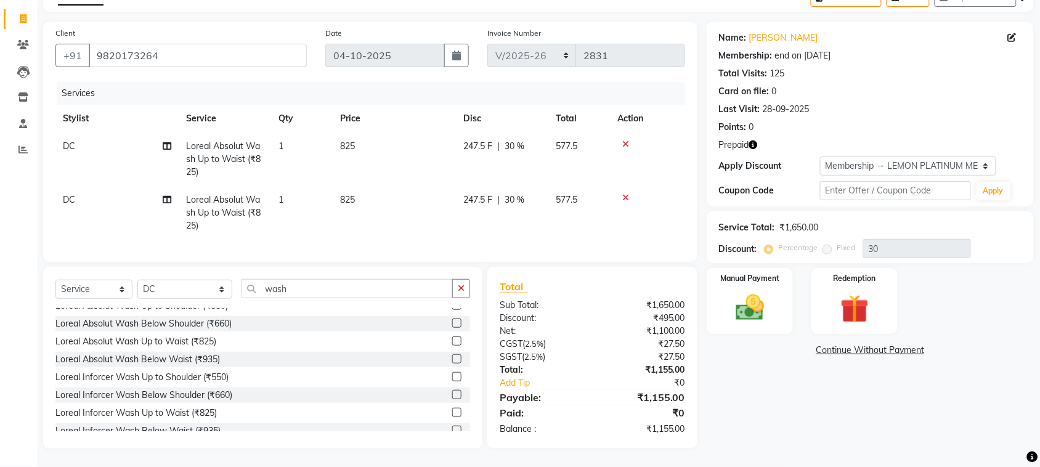
drag, startPoint x: 80, startPoint y: 142, endPoint x: 80, endPoint y: 134, distance: 8.0
click at [80, 140] on td "DC" at bounding box center [116, 159] width 123 height 54
select select "7886"
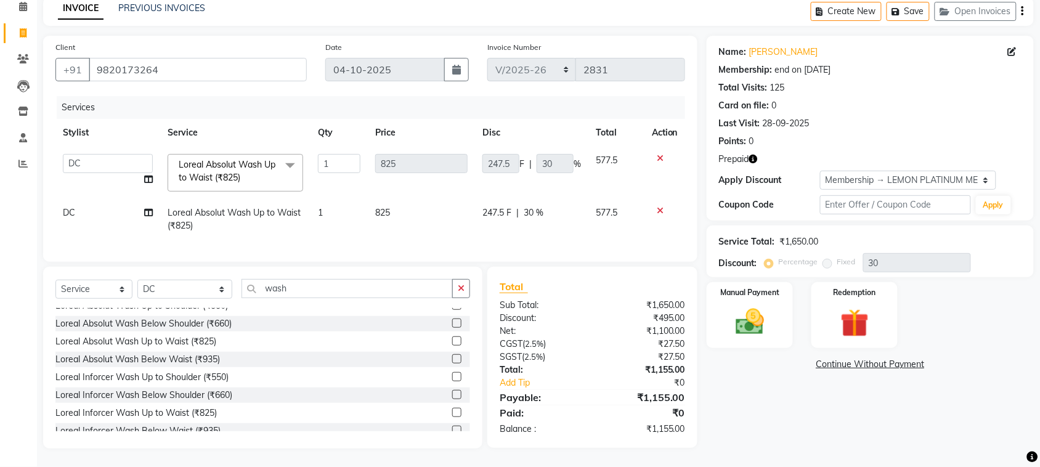
click at [80, 134] on th "Stylist" at bounding box center [107, 133] width 105 height 28
click at [88, 154] on select "[PERSON_NAME] [PERSON_NAME] [PERSON_NAME] DC [PERSON_NAME] [PERSON_NAME] [PERSO…" at bounding box center [108, 163] width 90 height 19
select select "7474"
click at [94, 207] on td "DC" at bounding box center [107, 219] width 105 height 41
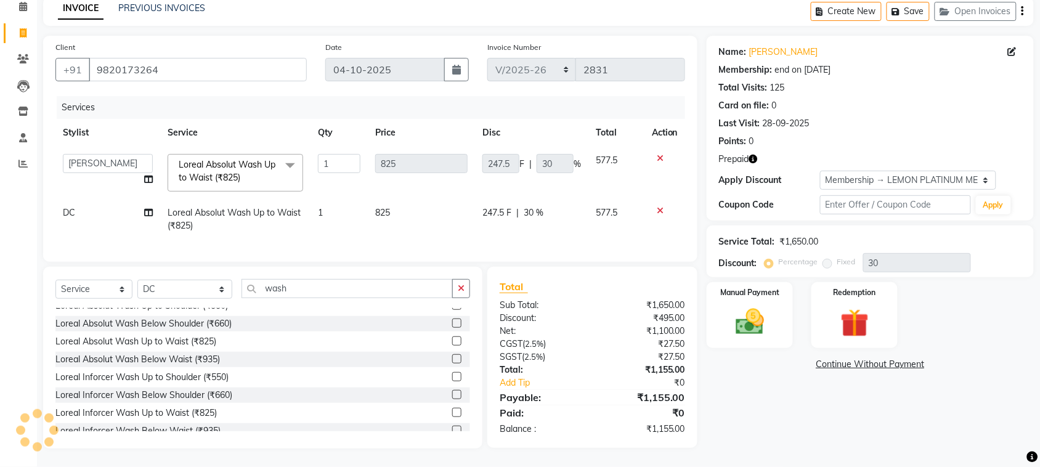
select select "7886"
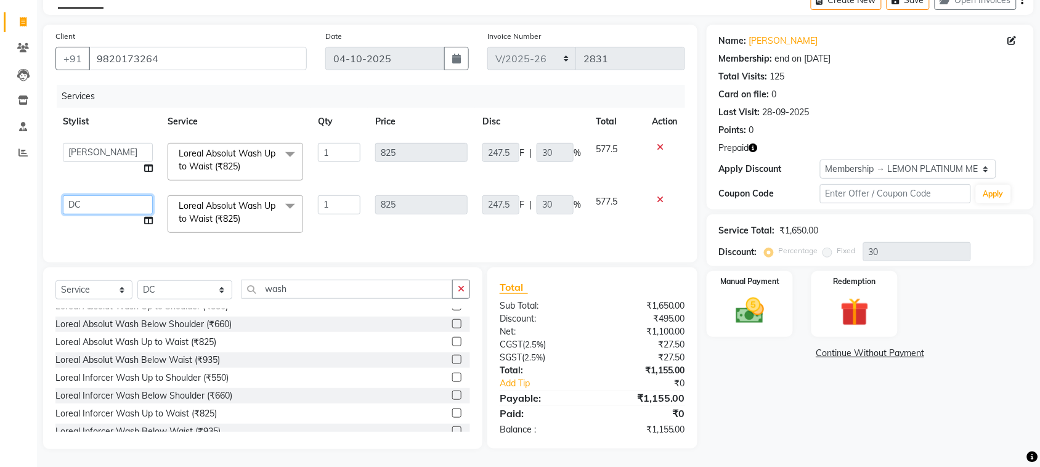
drag, startPoint x: 94, startPoint y: 207, endPoint x: 90, endPoint y: 198, distance: 10.0
click at [91, 204] on select "[PERSON_NAME] [PERSON_NAME] [PERSON_NAME] DC [PERSON_NAME] [PERSON_NAME] [PERSO…" at bounding box center [108, 204] width 90 height 19
select select "82368"
click at [744, 306] on img at bounding box center [750, 311] width 48 height 34
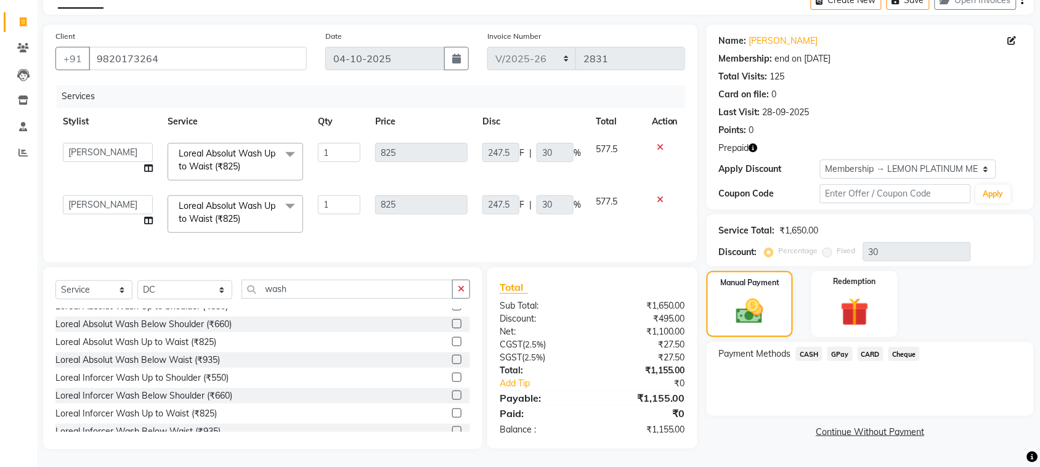
click at [756, 145] on icon "button" at bounding box center [753, 148] width 9 height 9
click at [896, 116] on div "Last Visit: [DATE]" at bounding box center [870, 112] width 302 height 13
click at [838, 346] on span "GPay" at bounding box center [839, 353] width 25 height 14
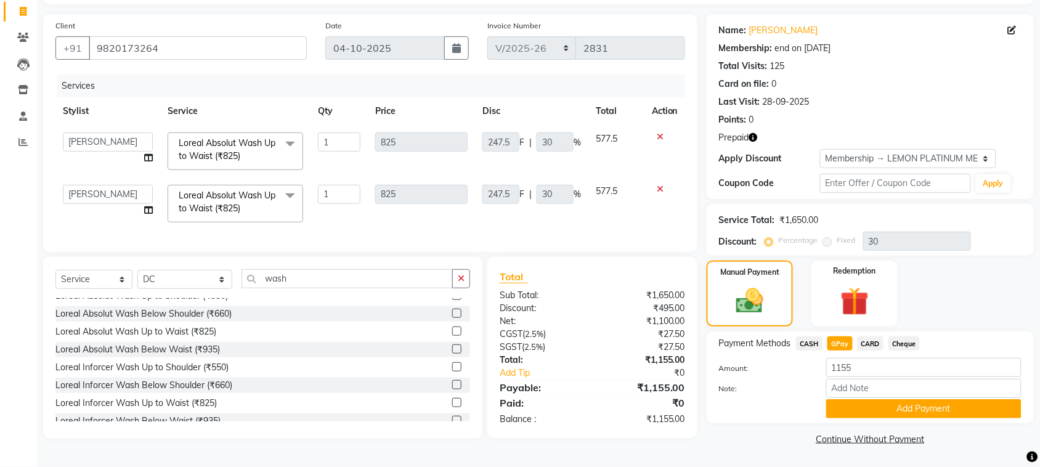
click at [872, 422] on div "Name: [PERSON_NAME] Membership: end on [DATE] Total Visits: 125 Card on file: 0…" at bounding box center [875, 231] width 336 height 434
click at [872, 392] on input "Note:" at bounding box center [923, 388] width 195 height 19
click at [848, 405] on button "Add Payment" at bounding box center [923, 408] width 195 height 19
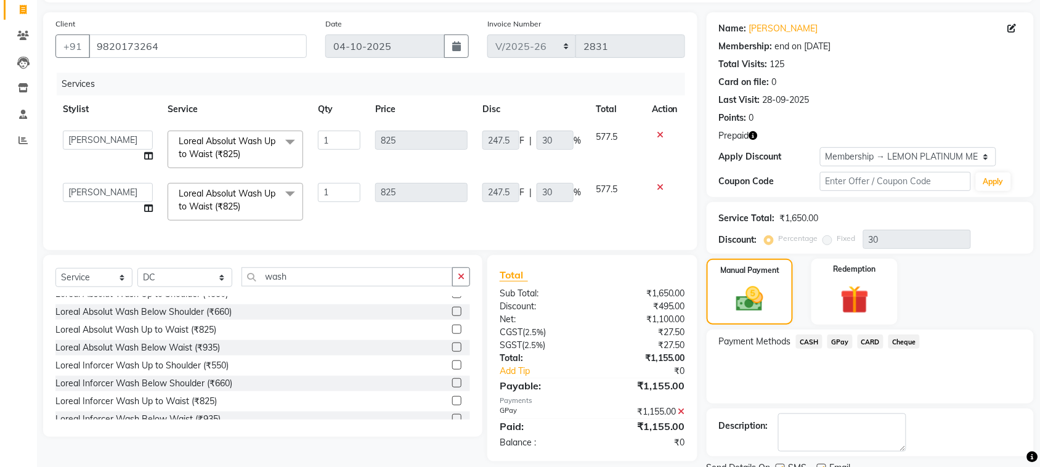
scroll to position [130, 0]
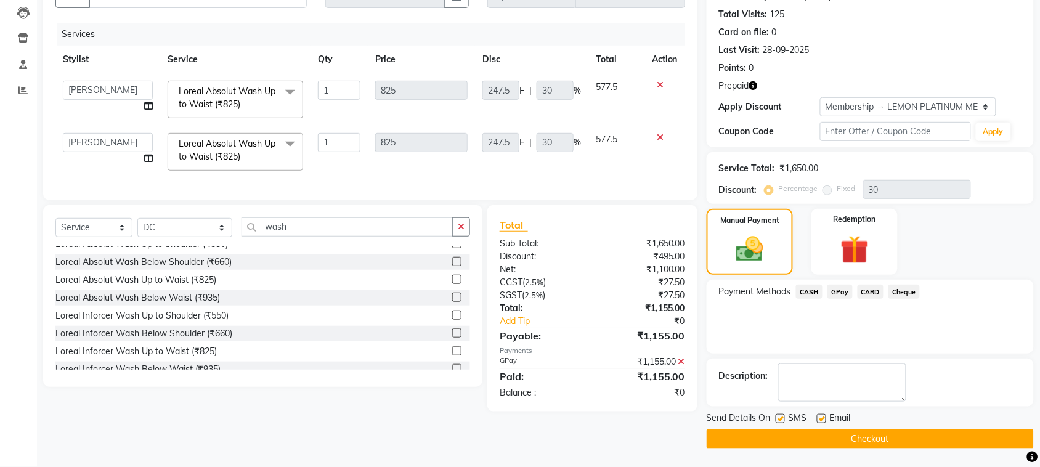
click at [780, 416] on label at bounding box center [780, 418] width 9 height 9
click at [780, 416] on input "checkbox" at bounding box center [780, 419] width 8 height 8
checkbox input "false"
drag, startPoint x: 820, startPoint y: 420, endPoint x: 821, endPoint y: 426, distance: 6.3
click at [821, 420] on label at bounding box center [821, 418] width 9 height 9
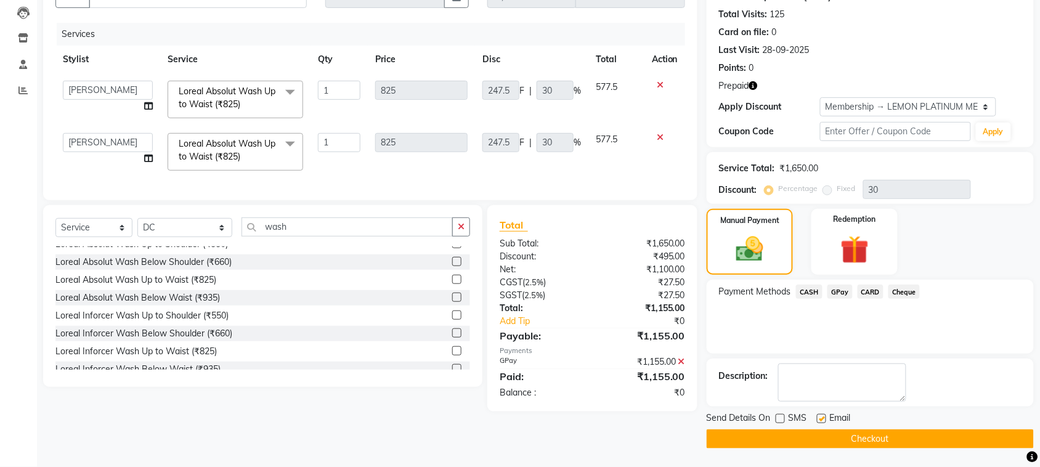
click at [821, 420] on input "checkbox" at bounding box center [821, 419] width 8 height 8
checkbox input "false"
click at [825, 441] on button "Checkout" at bounding box center [870, 438] width 327 height 19
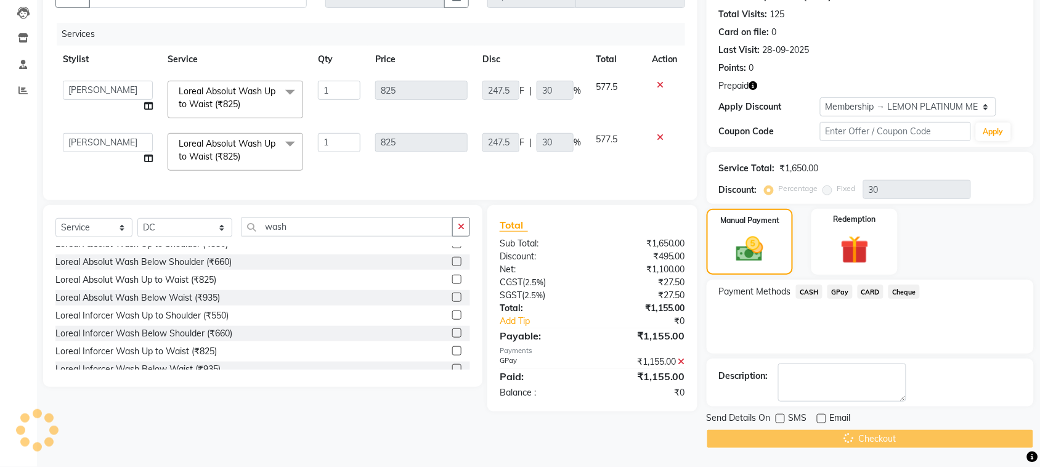
scroll to position [0, 0]
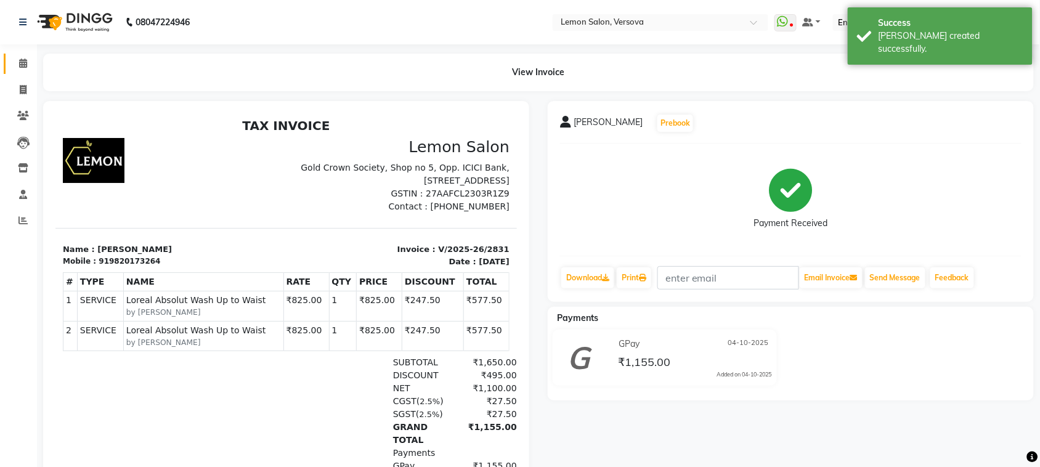
click at [7, 59] on link "Calendar" at bounding box center [19, 64] width 30 height 20
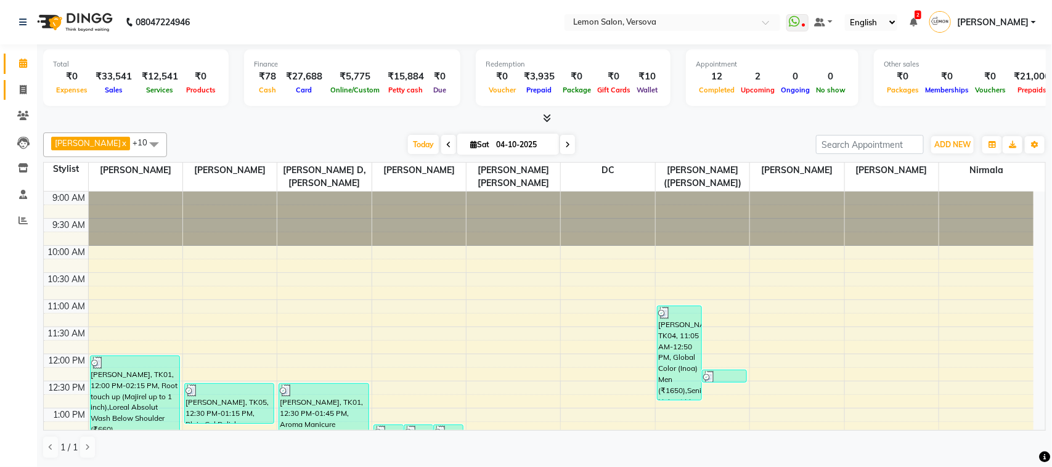
click at [22, 97] on link "Invoice" at bounding box center [19, 90] width 30 height 20
select select "564"
select select "service"
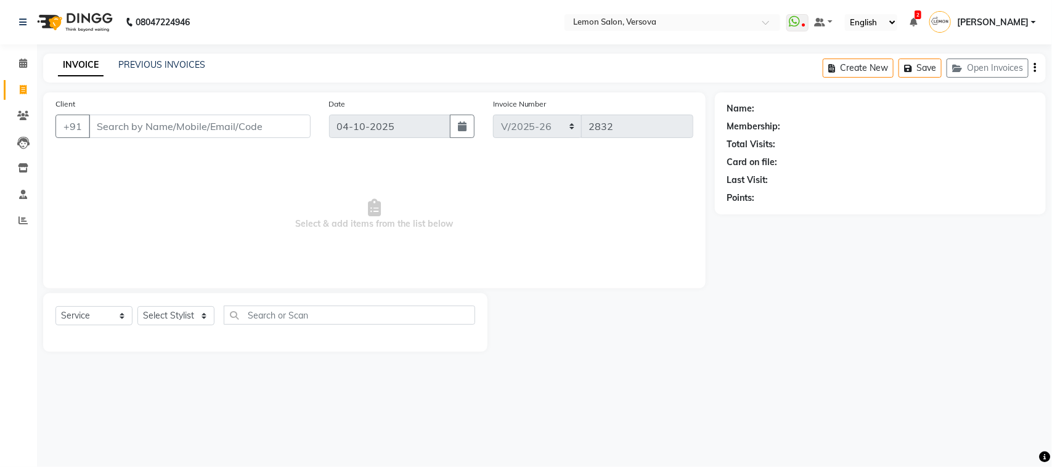
click at [157, 125] on input "Client" at bounding box center [200, 126] width 222 height 23
click at [18, 121] on span at bounding box center [23, 116] width 22 height 14
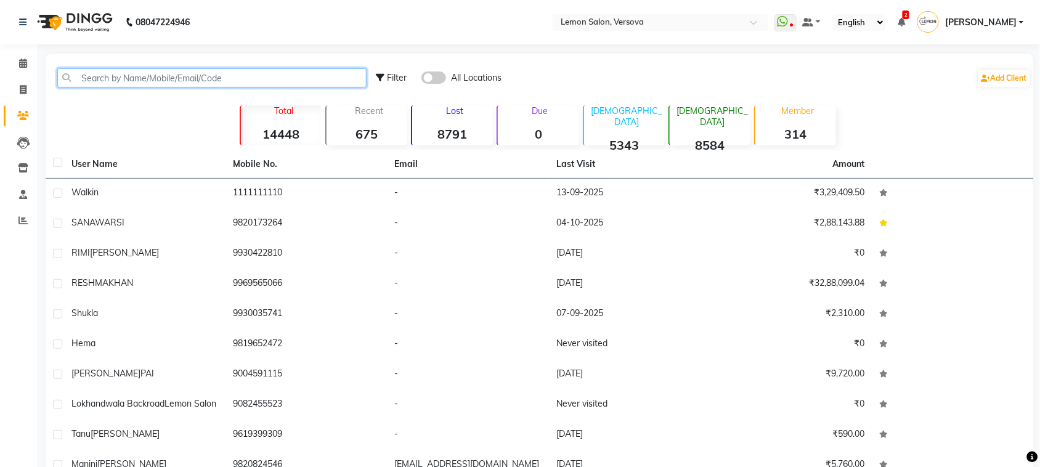
click at [160, 78] on input "text" at bounding box center [211, 77] width 309 height 19
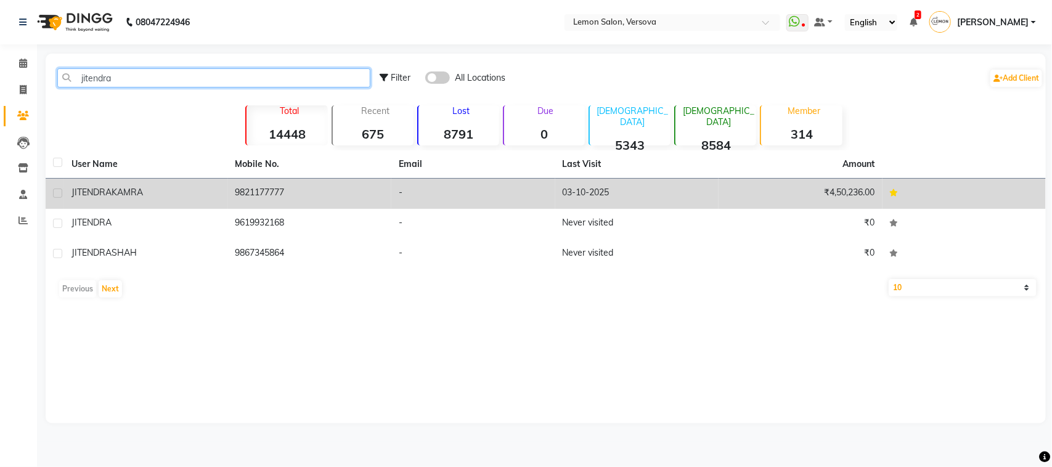
type input "jitendra"
click at [263, 193] on td "9821177777" at bounding box center [310, 194] width 164 height 30
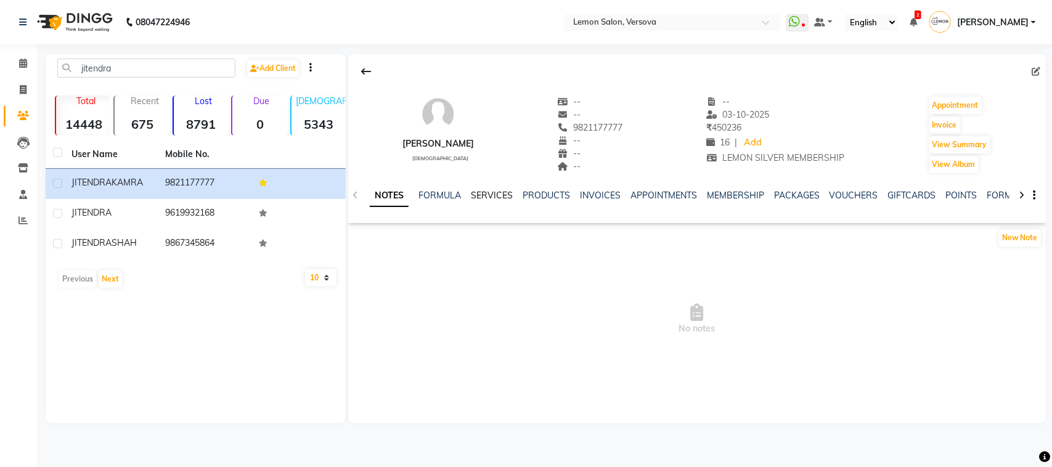
click at [494, 192] on link "SERVICES" at bounding box center [492, 195] width 42 height 11
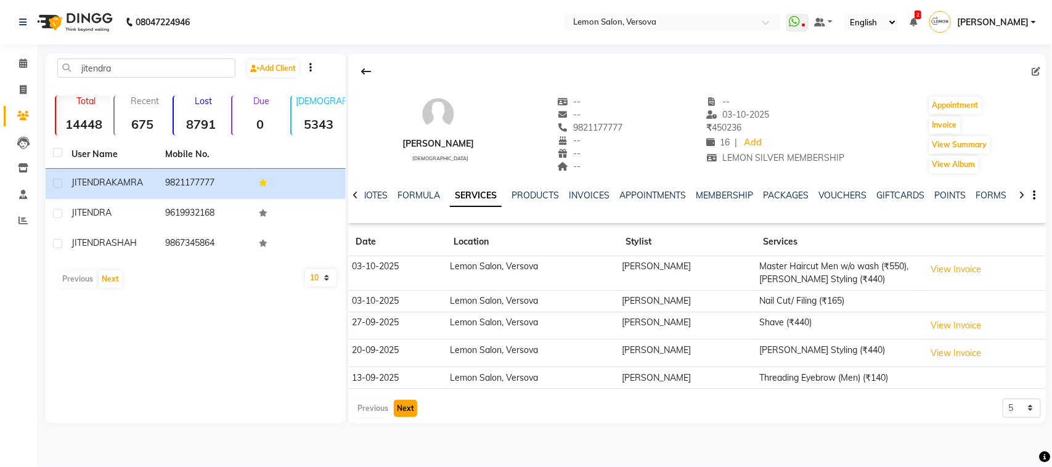
click at [402, 416] on button "Next" at bounding box center [405, 408] width 23 height 17
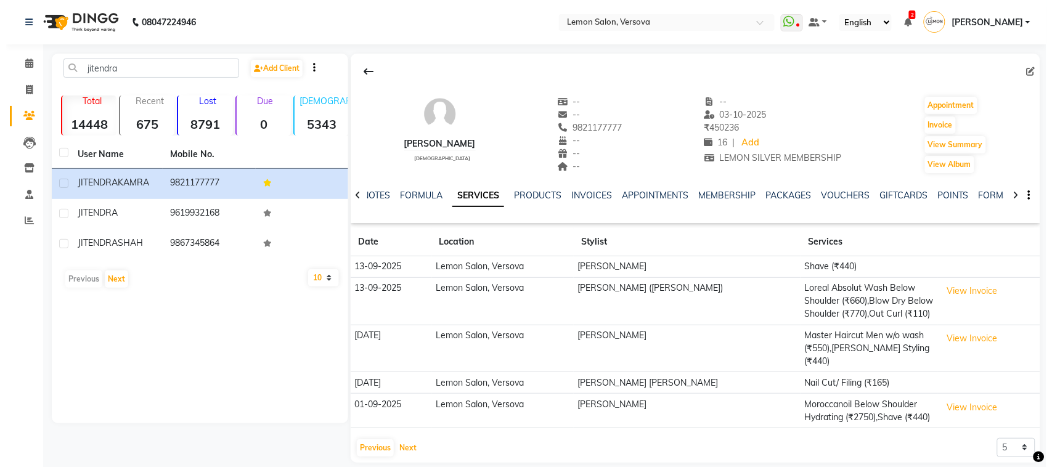
scroll to position [1, 0]
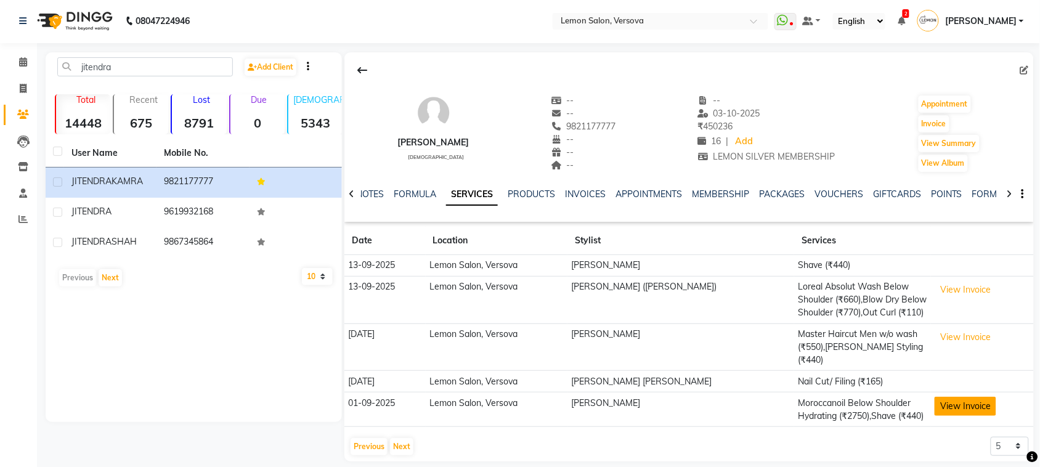
click at [951, 397] on button "View Invoice" at bounding box center [965, 406] width 62 height 19
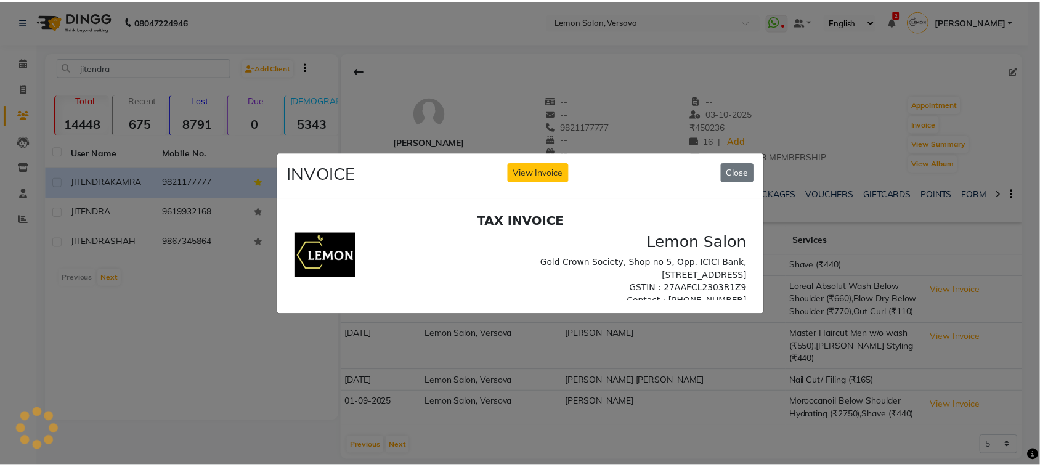
scroll to position [0, 0]
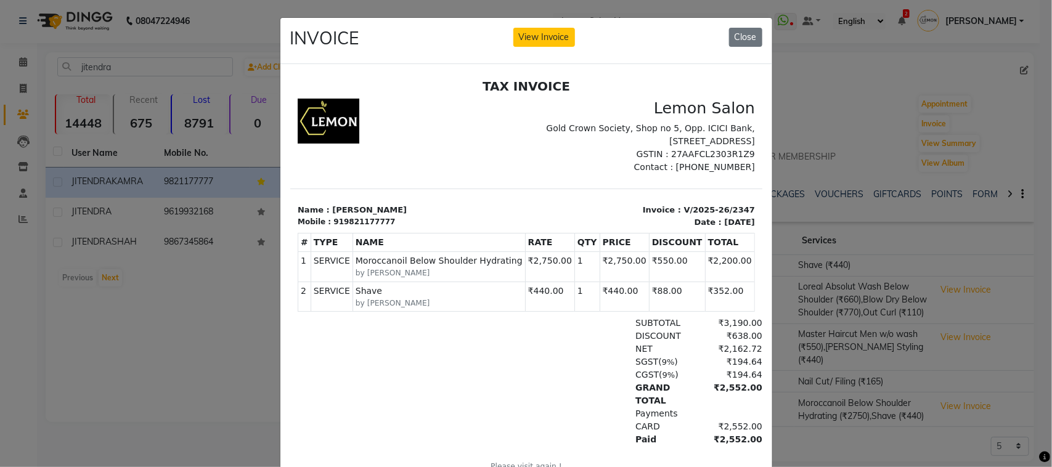
click at [924, 344] on ngb-modal-window "INVOICE View Invoice Close" at bounding box center [526, 233] width 1052 height 467
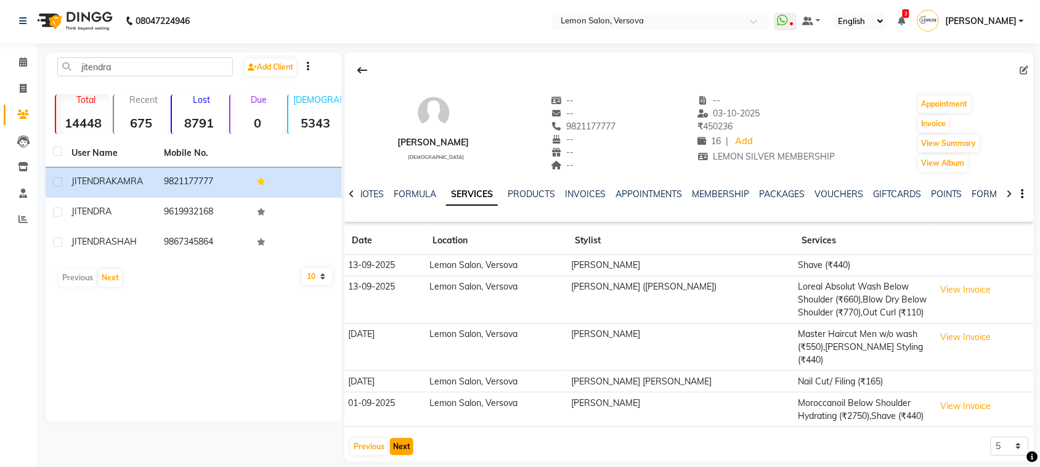
click at [405, 438] on button "Next" at bounding box center [401, 446] width 23 height 17
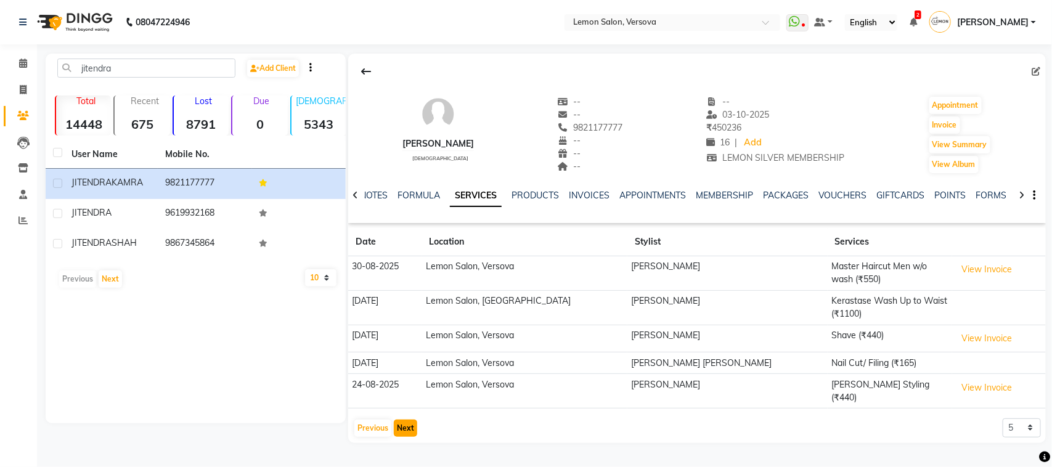
click at [410, 425] on button "Next" at bounding box center [405, 428] width 23 height 17
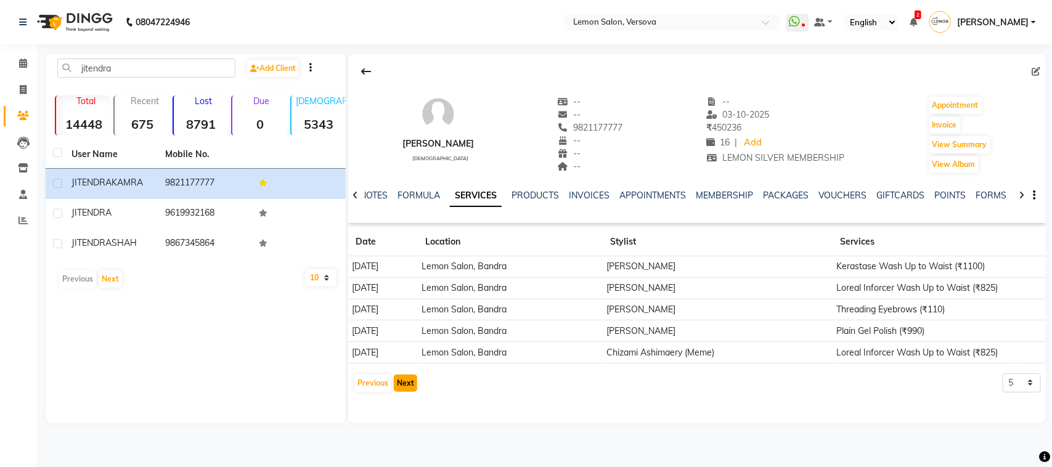
click at [402, 383] on button "Next" at bounding box center [405, 383] width 23 height 17
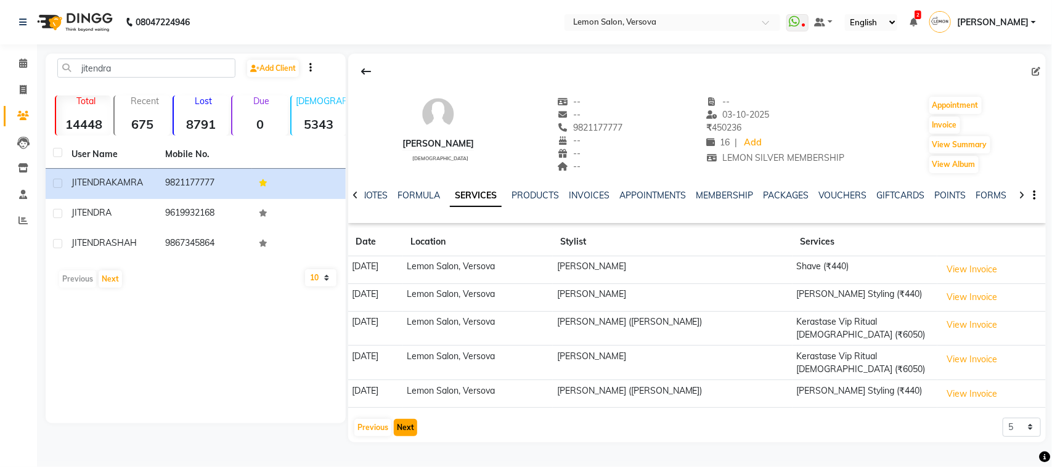
click at [402, 427] on button "Next" at bounding box center [405, 427] width 23 height 17
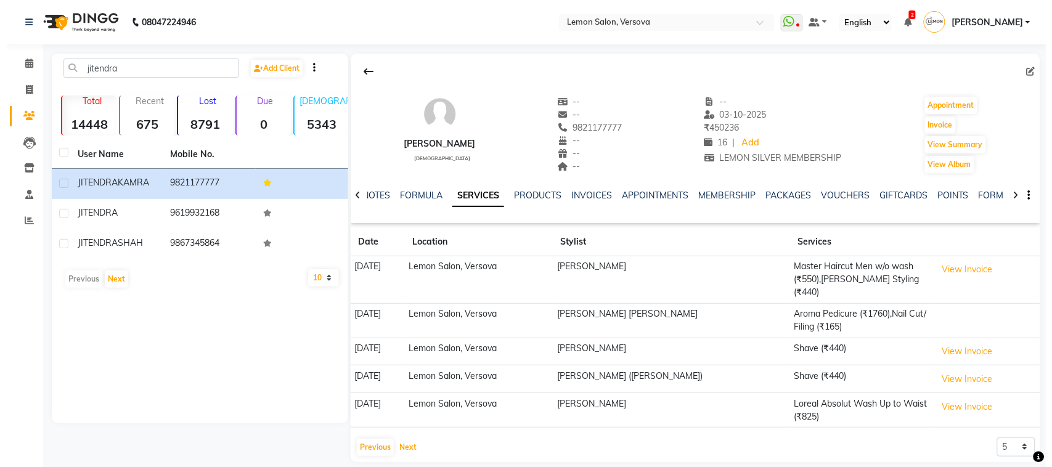
scroll to position [1, 0]
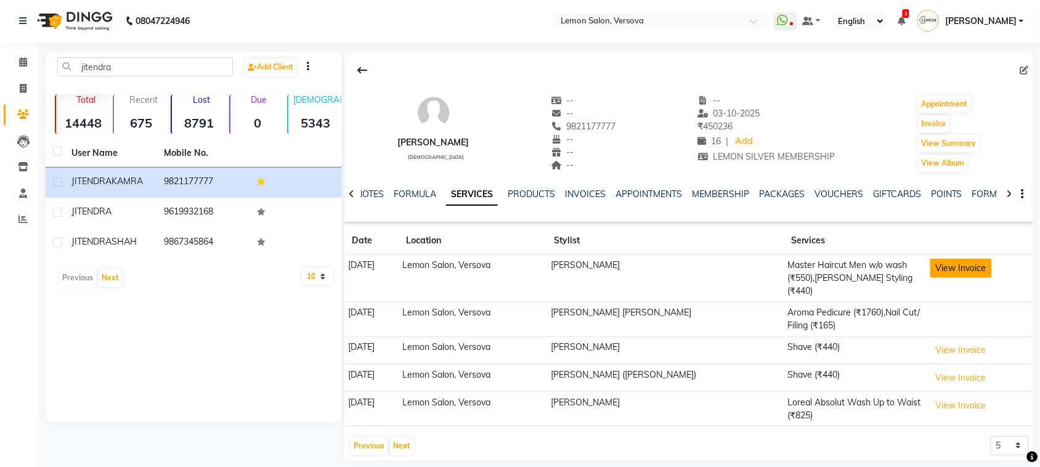
click at [949, 269] on button "View Invoice" at bounding box center [961, 268] width 62 height 19
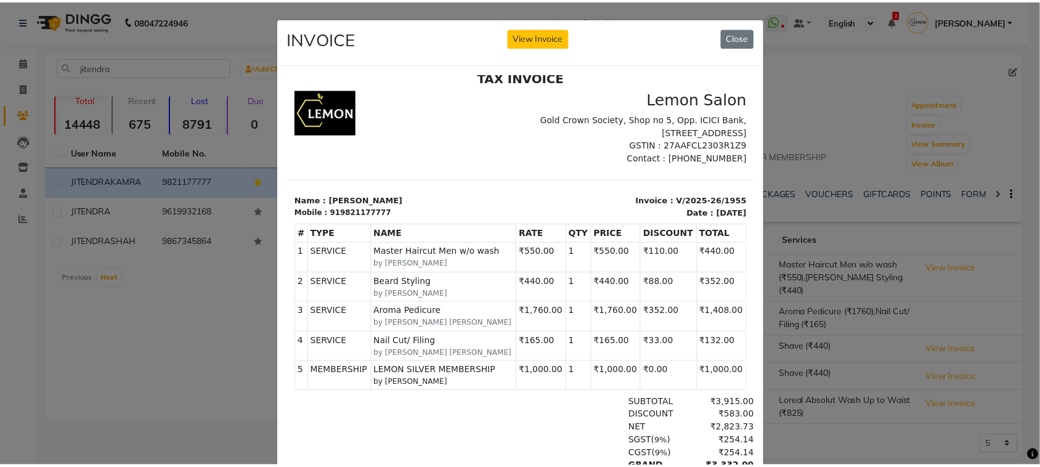
scroll to position [149, 0]
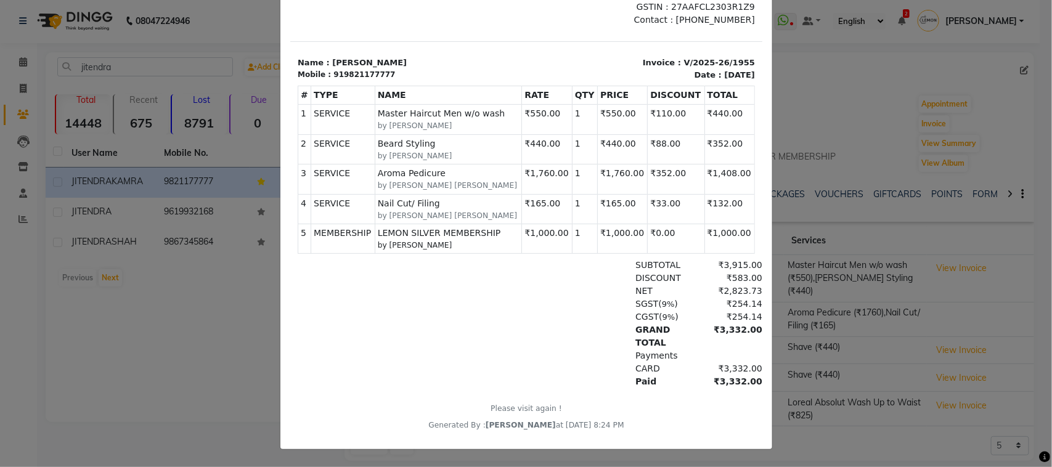
click at [867, 162] on ngb-modal-window "INVOICE View Invoice Close" at bounding box center [526, 233] width 1052 height 467
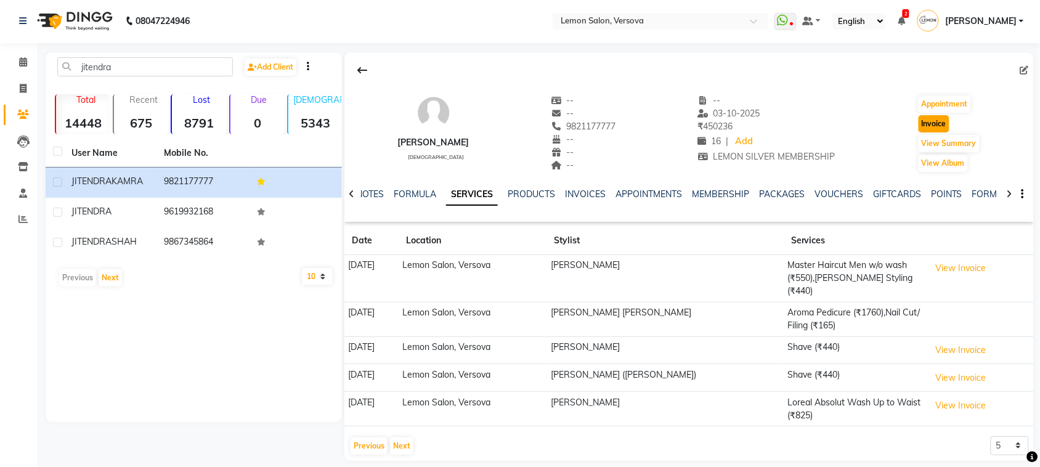
click at [947, 125] on button "Invoice" at bounding box center [933, 123] width 31 height 17
select select "service"
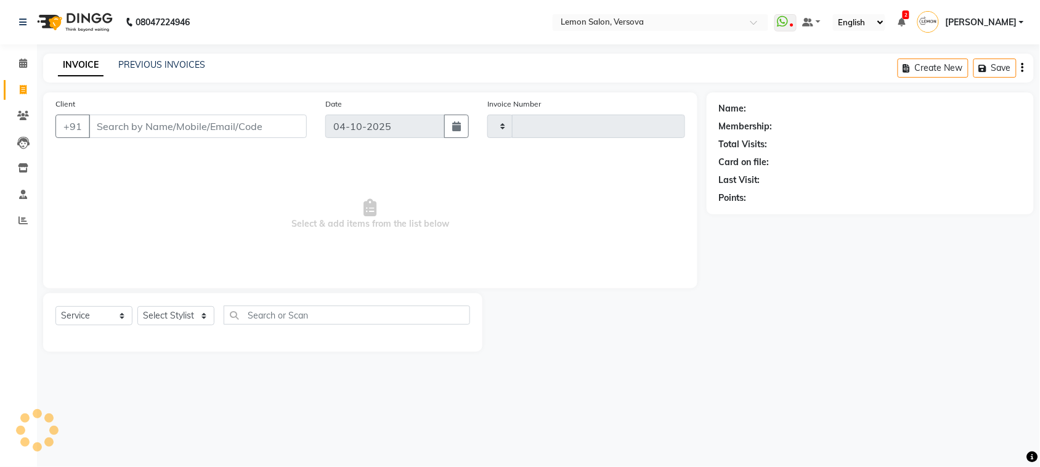
type input "2832"
select select "564"
type input "9821177777"
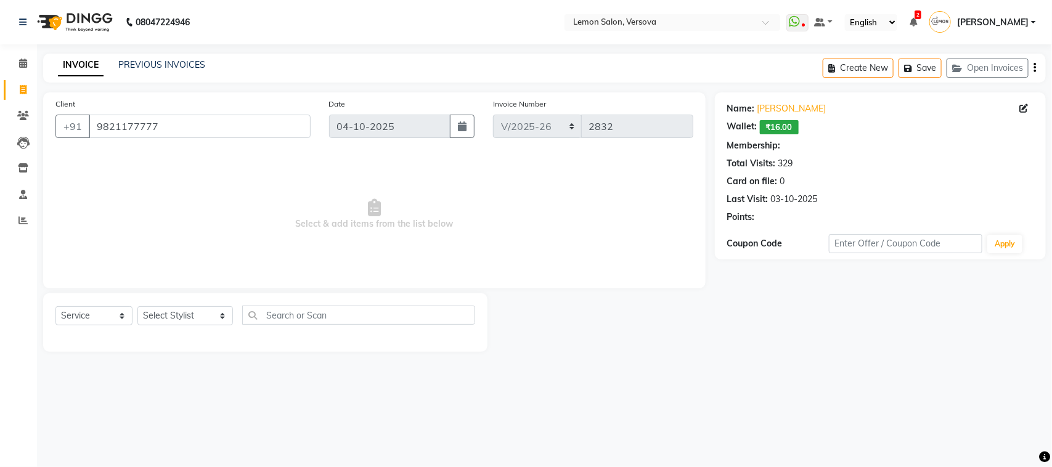
select select "1: Object"
click at [174, 315] on select "Select Stylist [PERSON_NAME] [PERSON_NAME] [PERSON_NAME] DC [PERSON_NAME] [PERS…" at bounding box center [184, 315] width 95 height 19
select select "7405"
click at [137, 306] on select "Select Stylist [PERSON_NAME] [PERSON_NAME] [PERSON_NAME] DC [PERSON_NAME] [PERS…" at bounding box center [184, 315] width 95 height 19
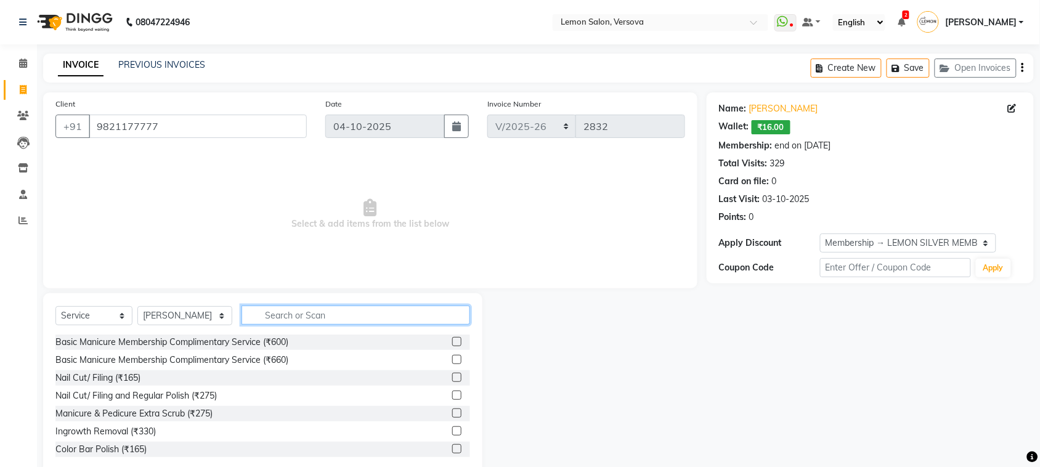
click at [390, 310] on input "text" at bounding box center [355, 315] width 229 height 19
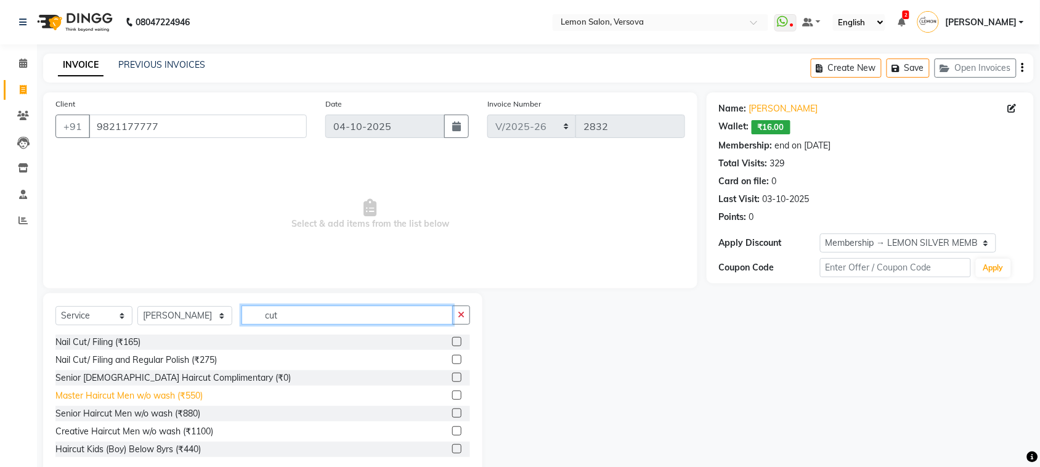
type input "cut"
click at [195, 393] on div "Master Haircut Men w/o wash (₹550)" at bounding box center [128, 395] width 147 height 13
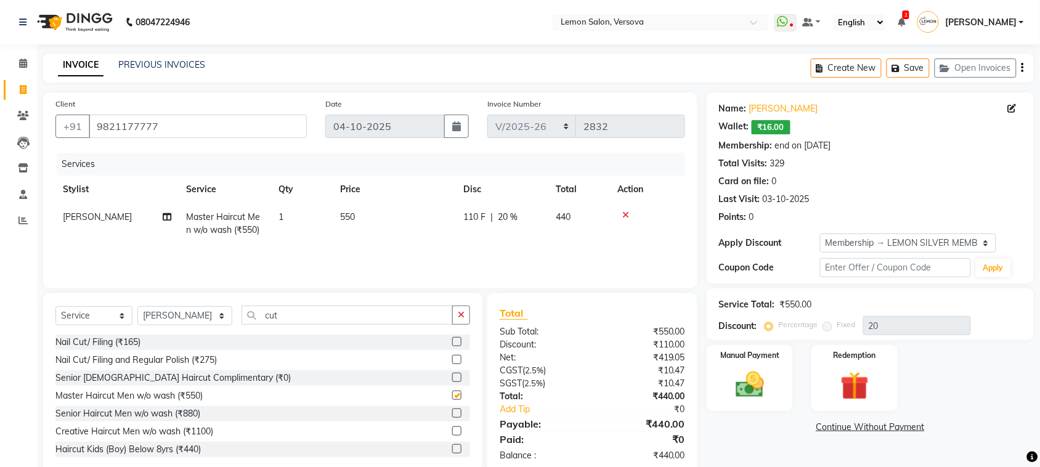
checkbox input "false"
click at [903, 240] on select "Select Membership → LEMON SILVER MEMBERSHIP Coupon → Abc" at bounding box center [908, 242] width 176 height 19
select select "0:"
click at [820, 233] on select "Select Membership → LEMON SILVER MEMBERSHIP Coupon → Abc" at bounding box center [908, 242] width 176 height 19
type input "0"
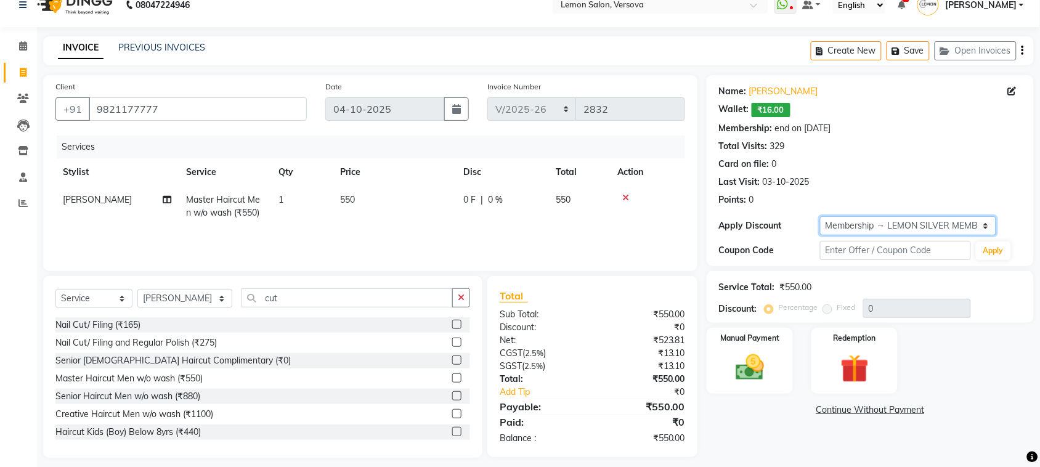
scroll to position [26, 0]
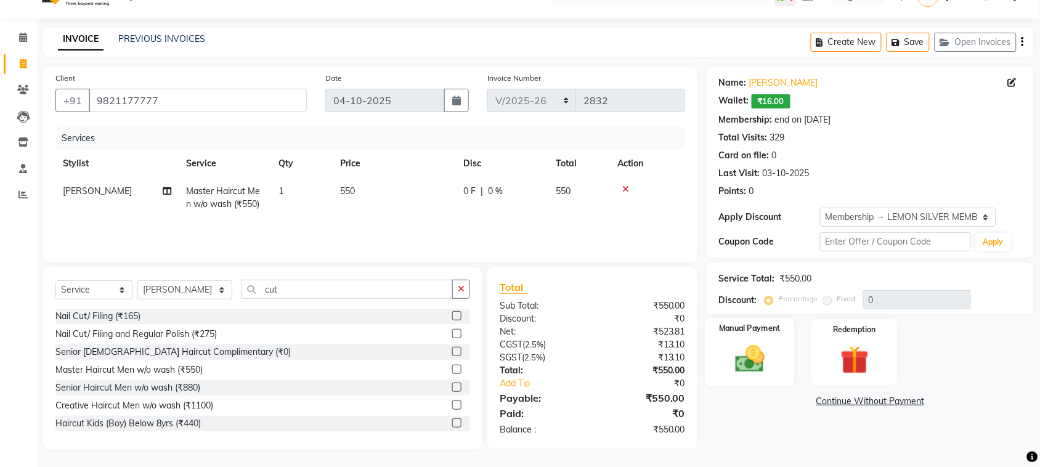
click at [768, 348] on img at bounding box center [750, 359] width 48 height 34
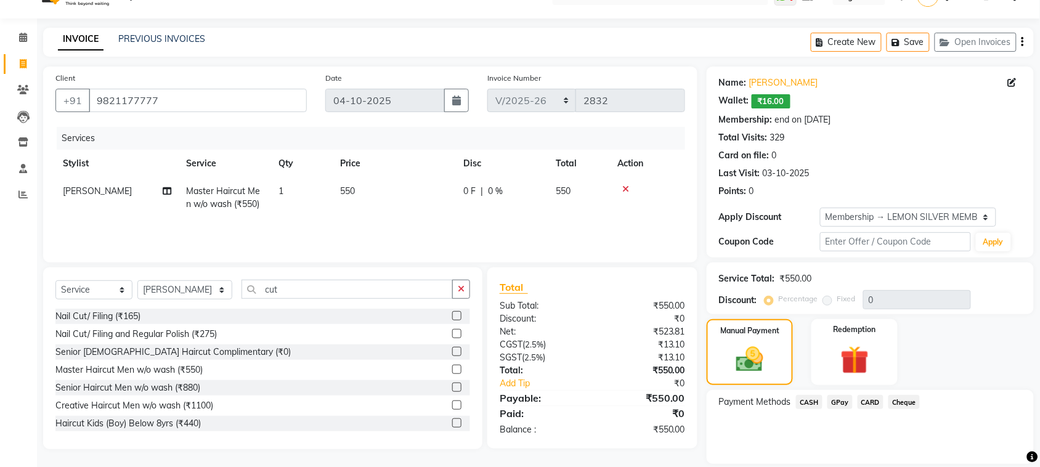
click at [813, 400] on span "CASH" at bounding box center [809, 402] width 26 height 14
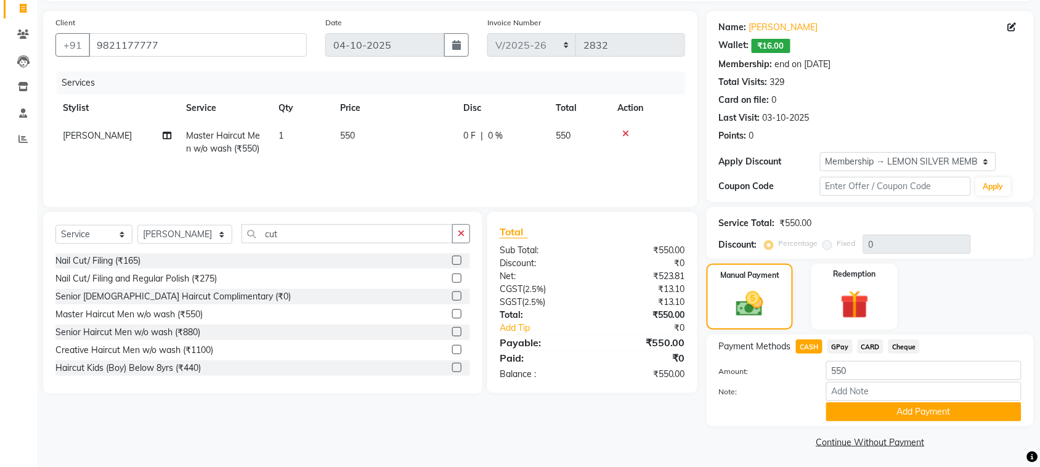
scroll to position [84, 0]
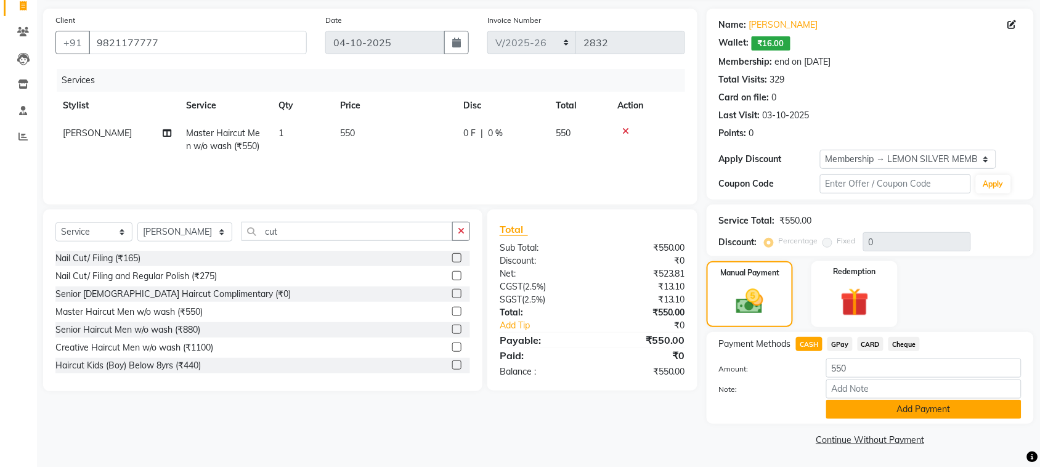
click at [888, 410] on button "Add Payment" at bounding box center [923, 409] width 195 height 19
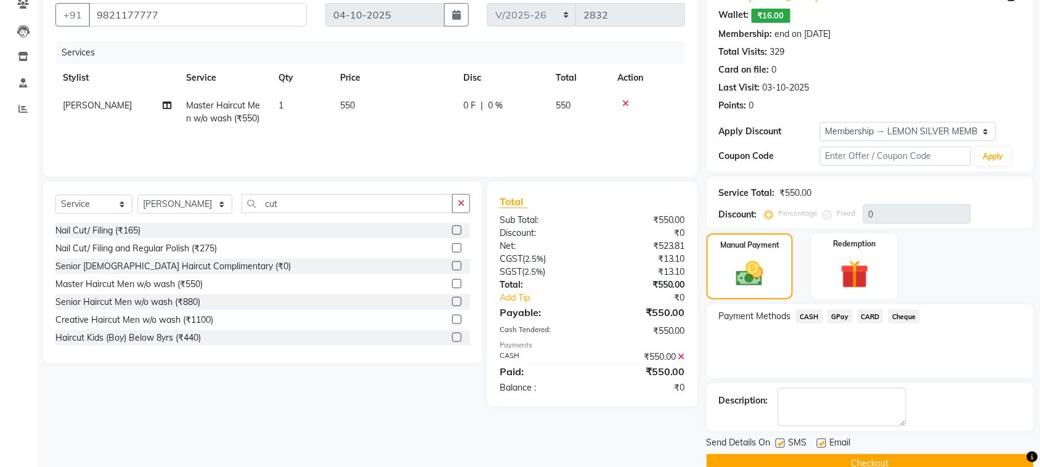
scroll to position [136, 0]
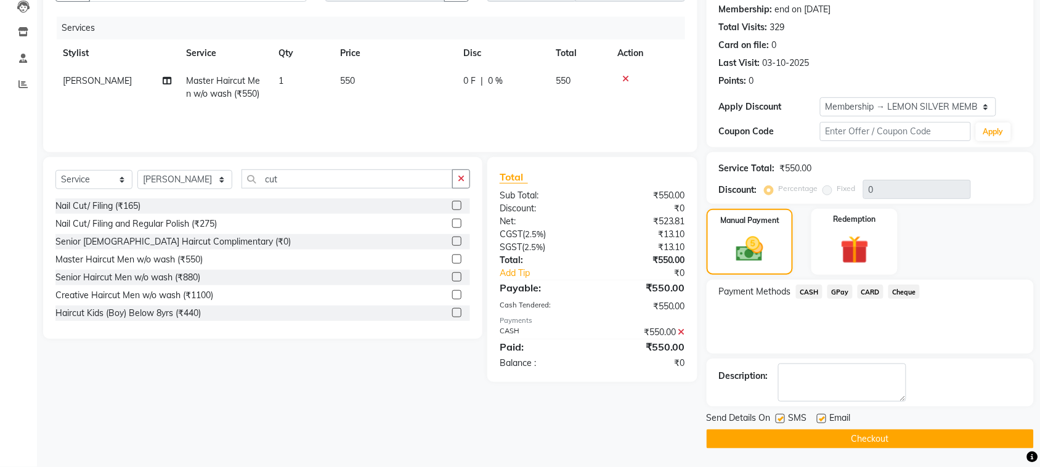
click at [783, 417] on label at bounding box center [780, 418] width 9 height 9
click at [783, 417] on input "checkbox" at bounding box center [780, 419] width 8 height 8
checkbox input "false"
click at [824, 419] on label at bounding box center [821, 418] width 9 height 9
click at [824, 419] on input "checkbox" at bounding box center [821, 419] width 8 height 8
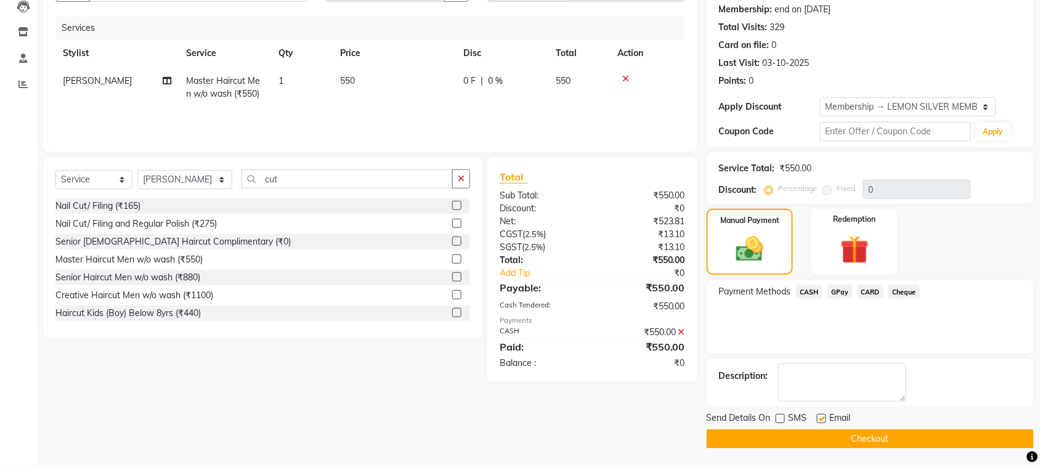
checkbox input "false"
click at [843, 439] on button "Checkout" at bounding box center [870, 438] width 327 height 19
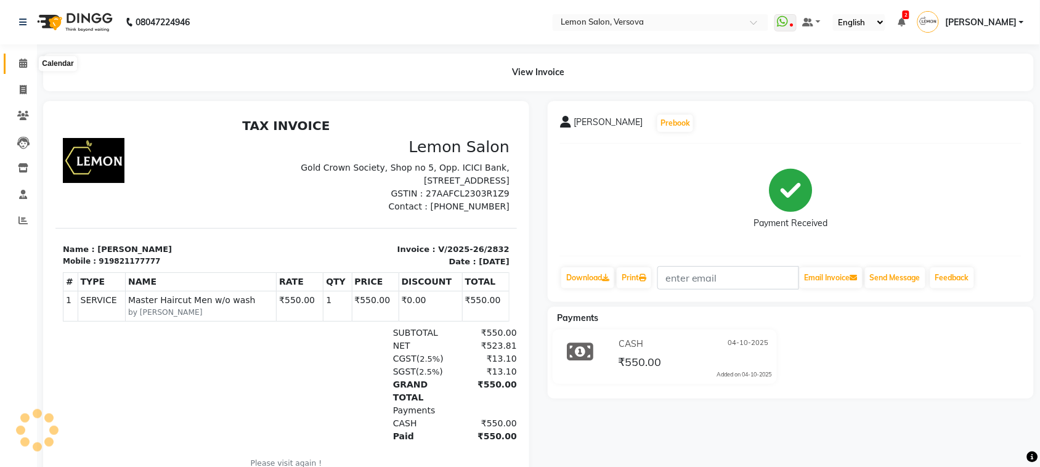
click at [20, 62] on icon at bounding box center [23, 63] width 8 height 9
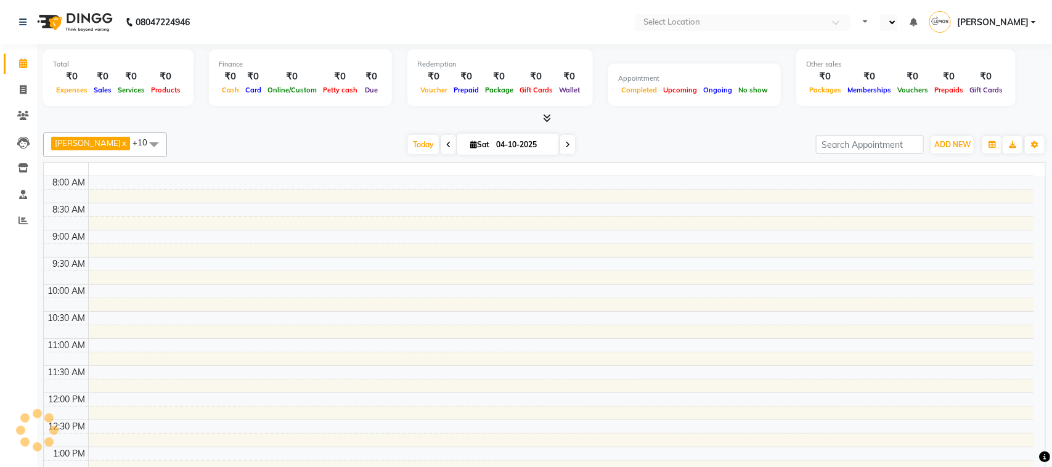
select select "en"
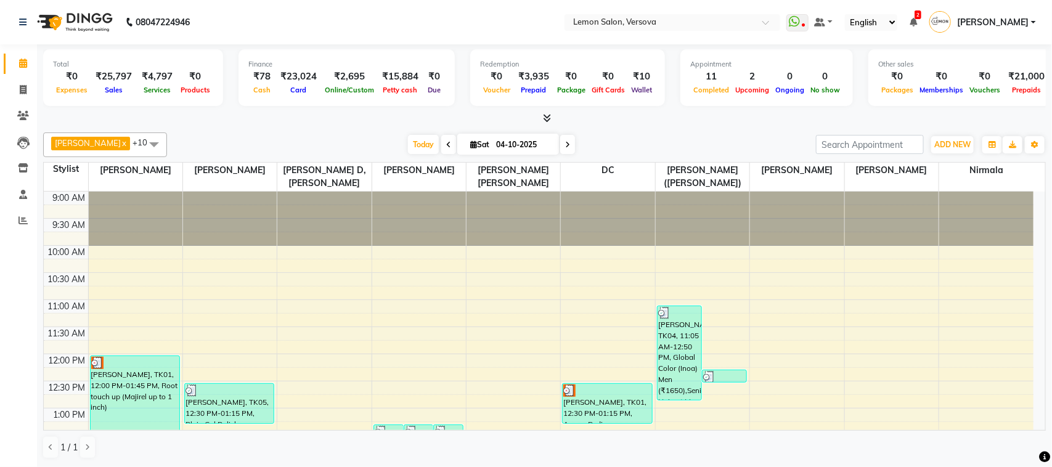
scroll to position [154, 0]
